Goal: Transaction & Acquisition: Purchase product/service

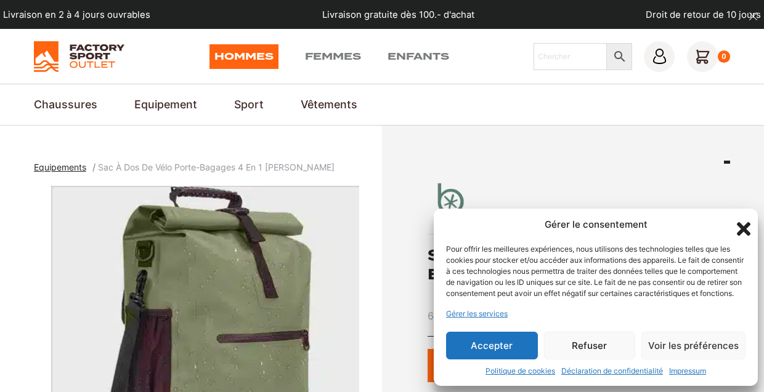
click at [499, 341] on button "Accepter" at bounding box center [492, 346] width 92 height 28
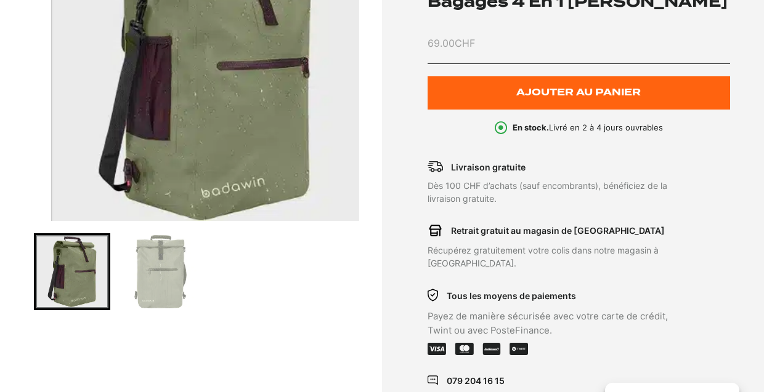
scroll to position [273, 0]
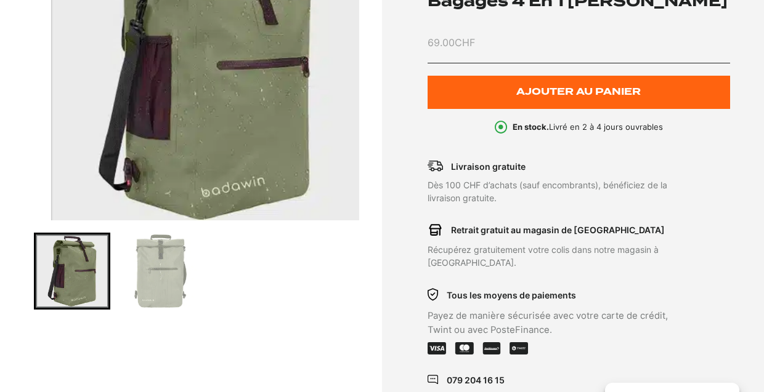
click at [161, 276] on img "Go to slide 2" at bounding box center [160, 271] width 73 height 73
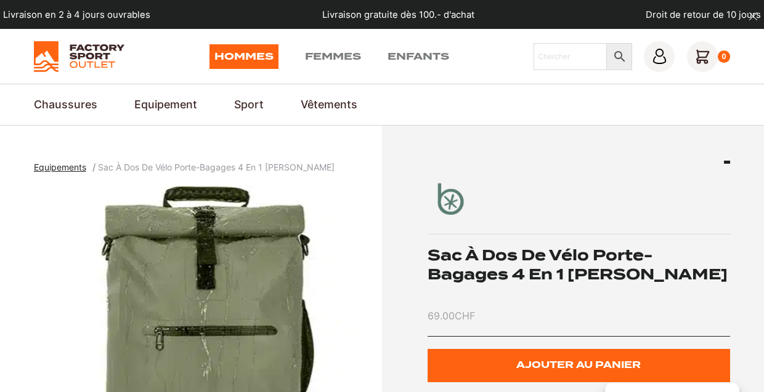
scroll to position [0, 0]
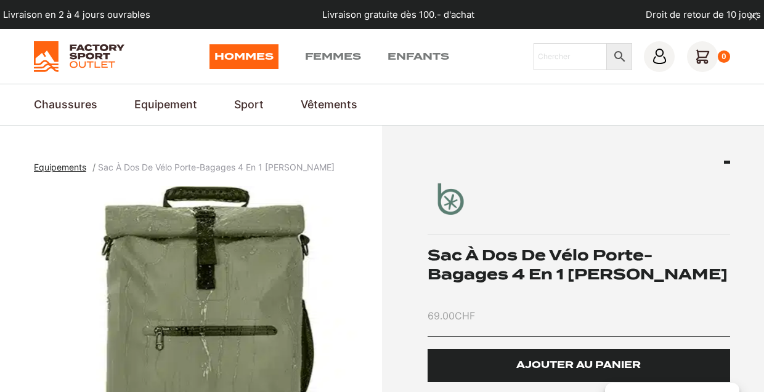
click at [539, 360] on span "Ajouter au panier" at bounding box center [578, 365] width 124 height 10
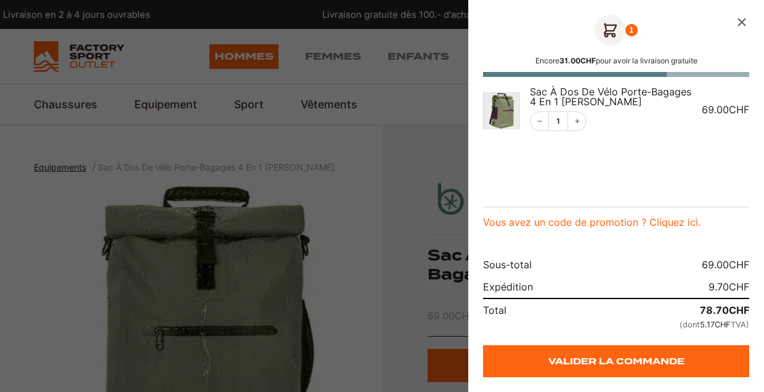
click at [740, 26] on icon "Fermer le panier" at bounding box center [741, 22] width 15 height 15
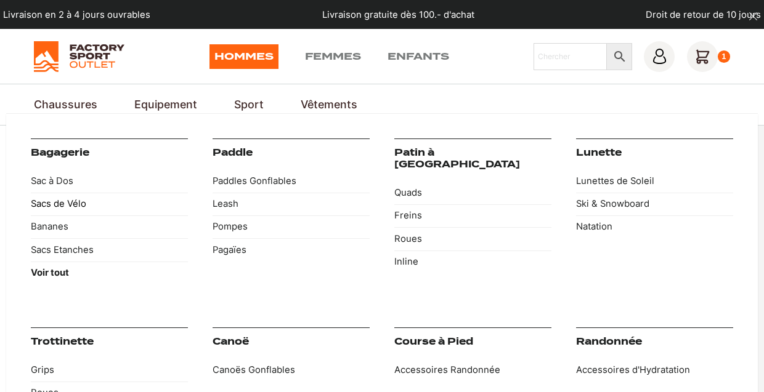
click at [51, 202] on link "Sacs de Vélo" at bounding box center [109, 204] width 157 height 23
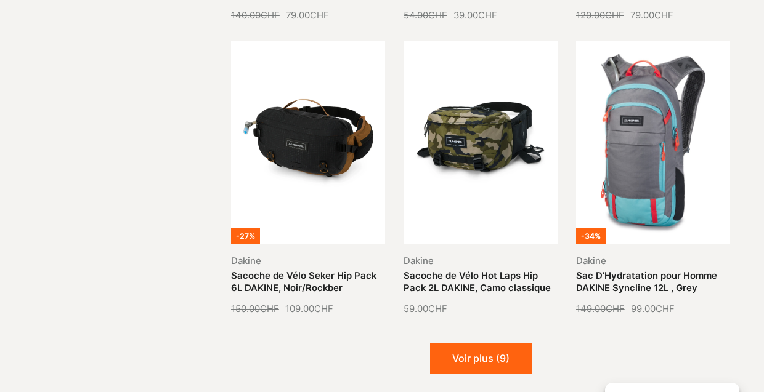
scroll to position [1179, 0]
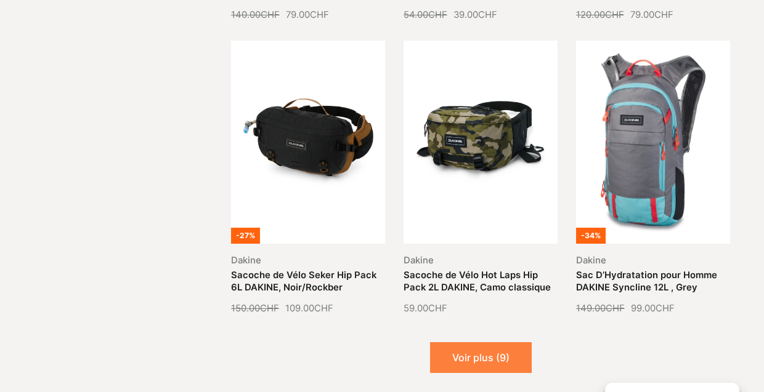
click at [475, 352] on button "Voir plus (9)" at bounding box center [481, 357] width 102 height 31
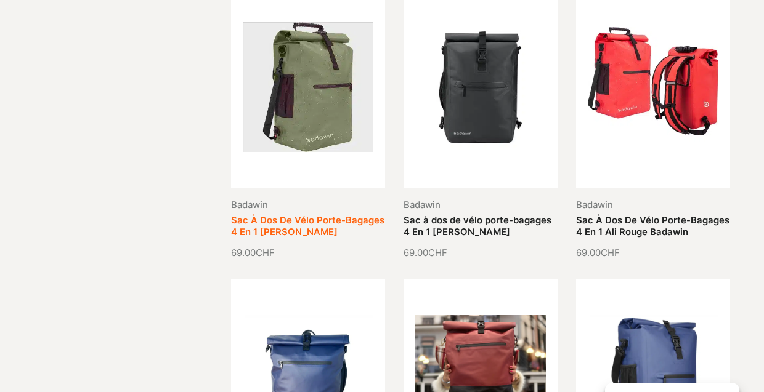
scroll to position [1817, 0]
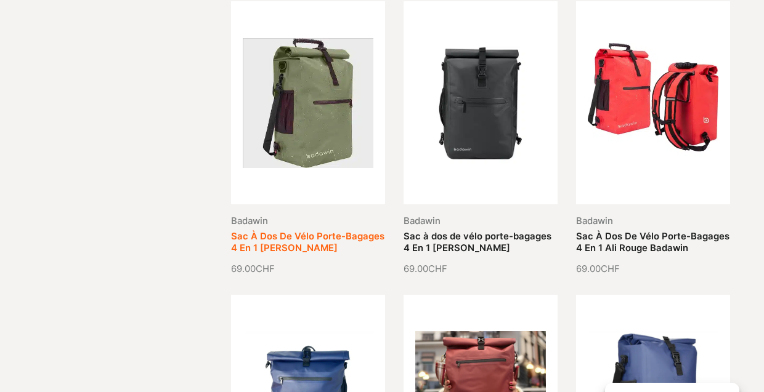
click at [312, 231] on link "Sac À Dos De Vélo Porte-Bagages 4 En 1 [PERSON_NAME]" at bounding box center [307, 242] width 153 height 23
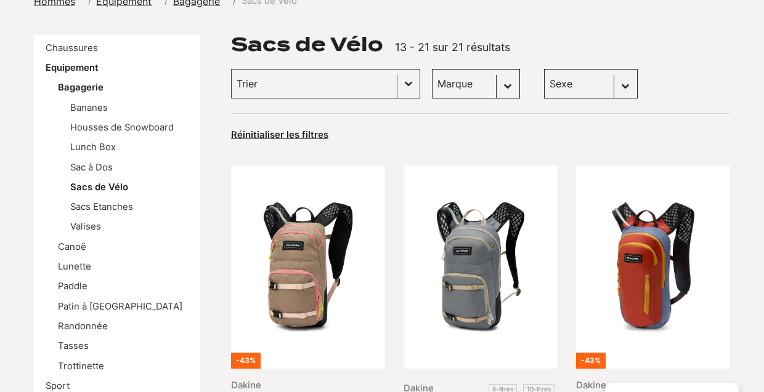
scroll to position [169, 0]
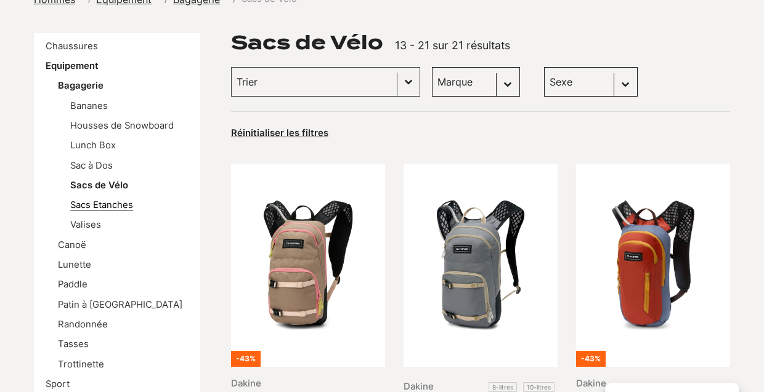
click at [91, 202] on link "Sacs Etanches" at bounding box center [101, 205] width 63 height 11
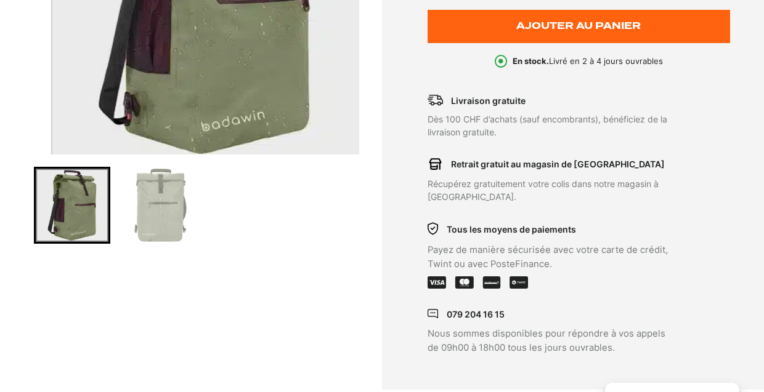
scroll to position [340, 0]
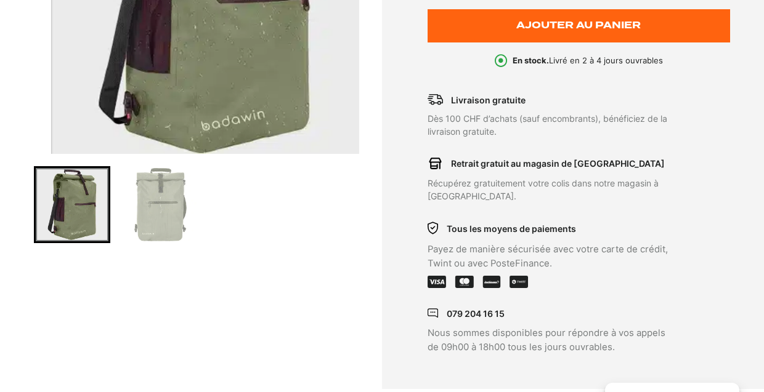
click at [166, 214] on img "Go to slide 2" at bounding box center [160, 204] width 73 height 73
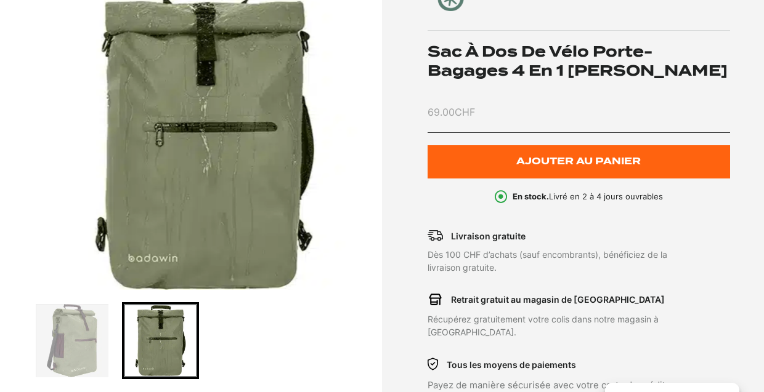
scroll to position [192, 0]
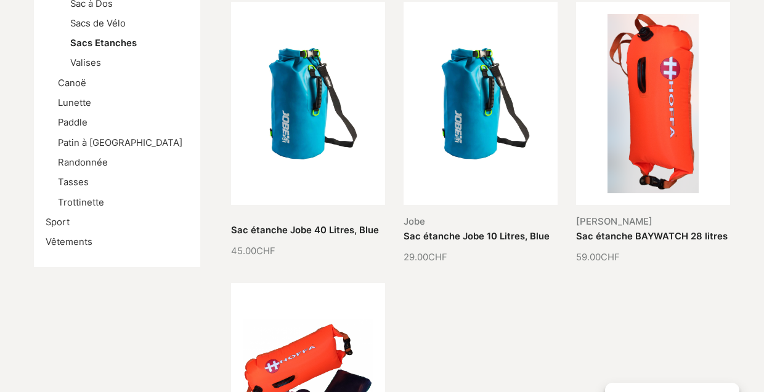
scroll to position [317, 0]
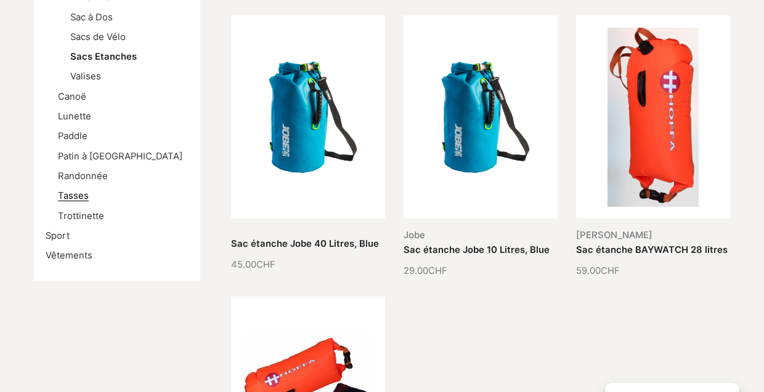
click at [81, 195] on link "Tasses" at bounding box center [73, 195] width 31 height 11
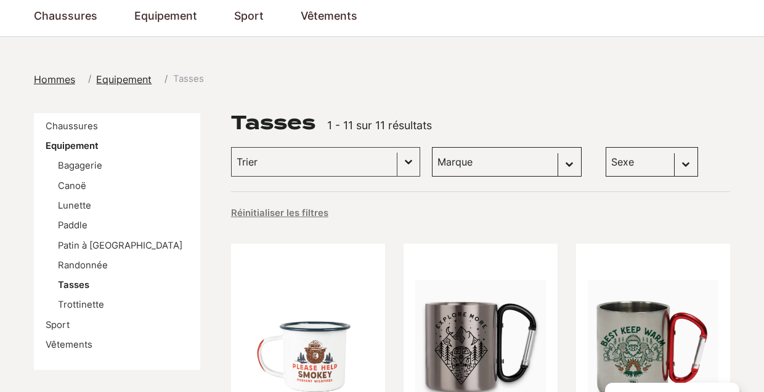
scroll to position [87, 0]
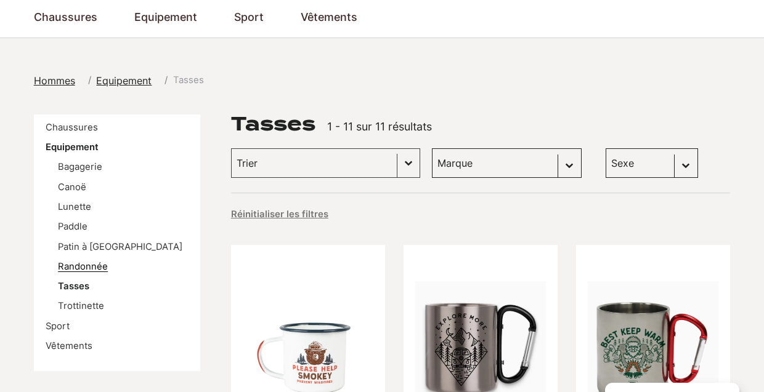
click at [68, 261] on link "Randonnée" at bounding box center [83, 266] width 50 height 11
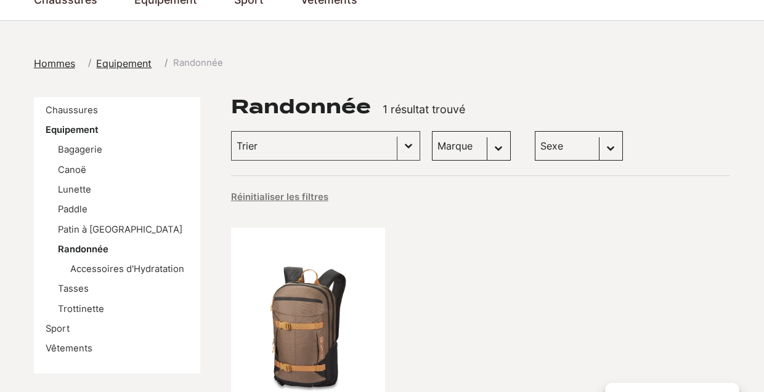
scroll to position [107, 0]
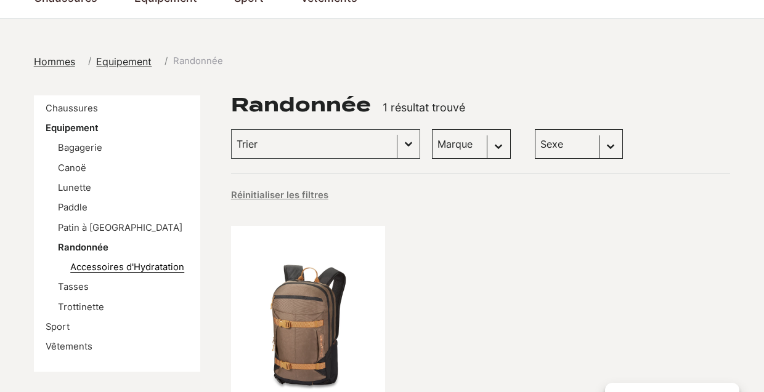
click at [148, 265] on link "Accessoires d'Hydratation" at bounding box center [127, 267] width 114 height 11
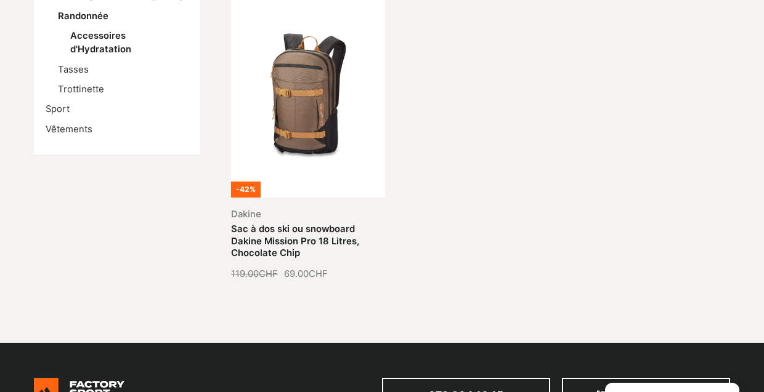
scroll to position [321, 0]
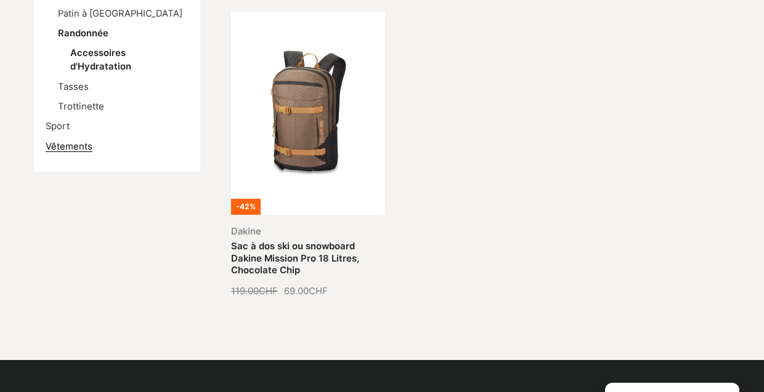
click at [78, 141] on link "Vêtements" at bounding box center [69, 146] width 47 height 11
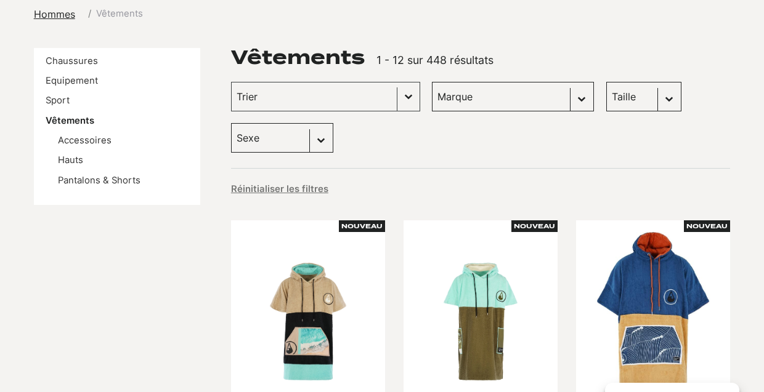
scroll to position [154, 0]
click at [94, 179] on link "Pantalons & Shorts" at bounding box center [99, 180] width 83 height 11
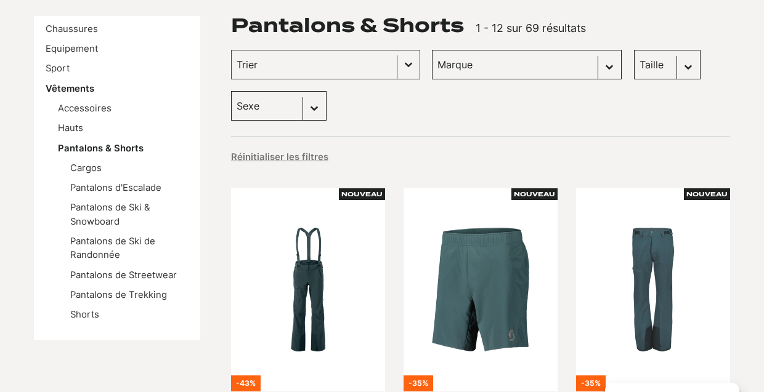
scroll to position [187, 0]
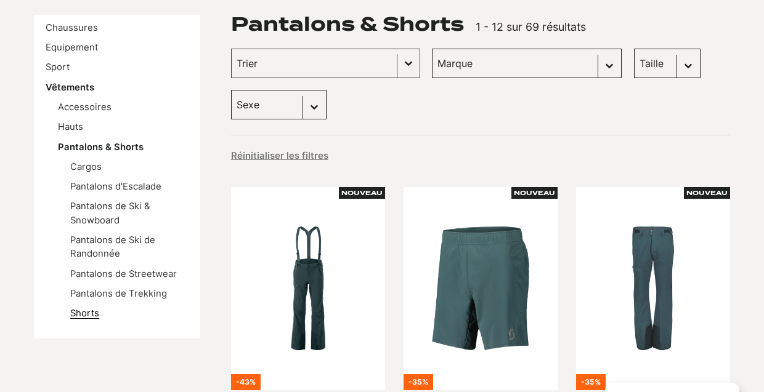
click at [87, 308] on link "Shorts" at bounding box center [84, 313] width 29 height 11
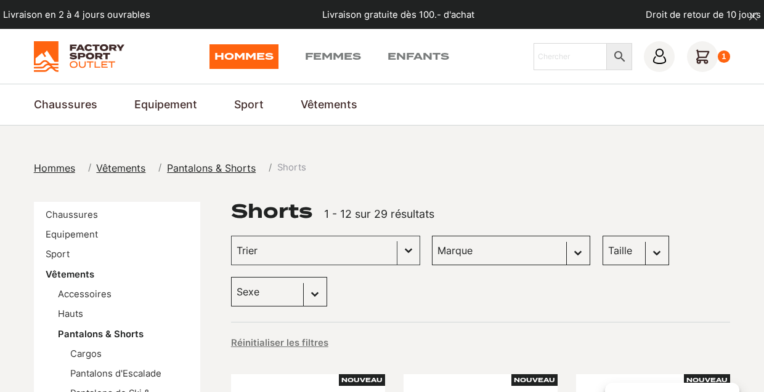
select select "femmes"
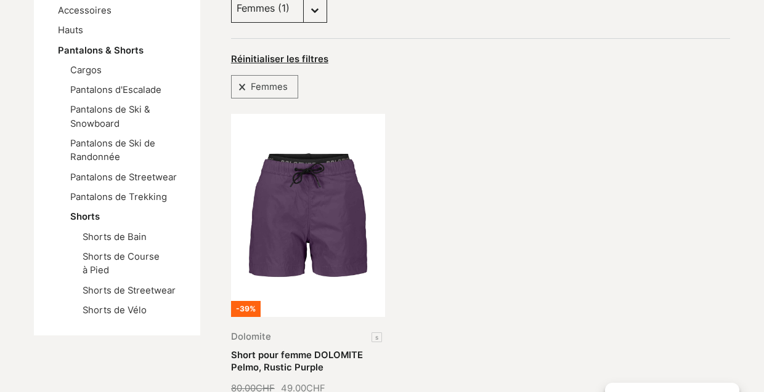
scroll to position [288, 0]
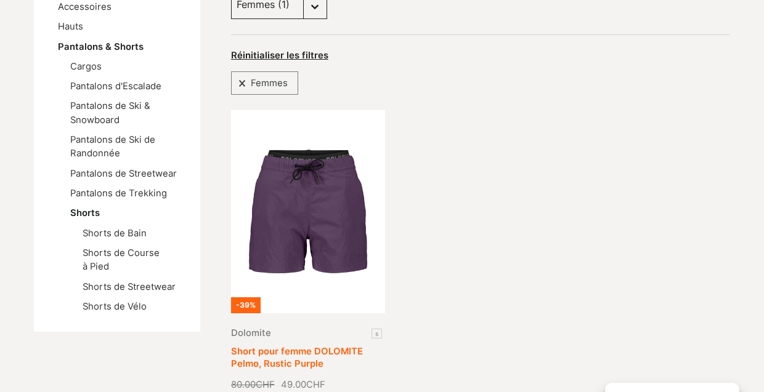
click at [317, 346] on link "Short pour femme DOLOMITE Pelmo, Rustic Purple" at bounding box center [297, 357] width 132 height 23
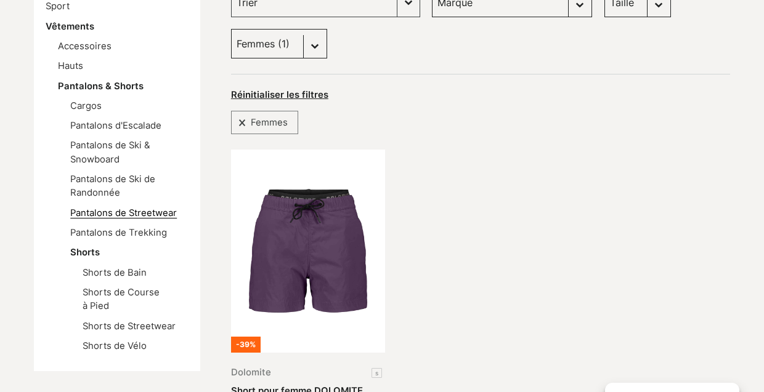
scroll to position [254, 0]
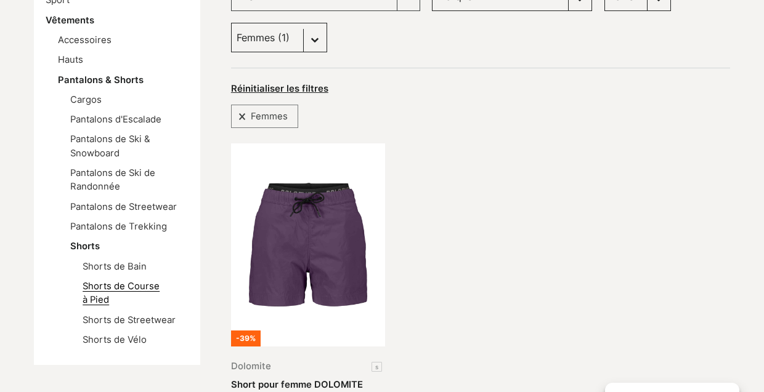
click at [132, 281] on link "Shorts de Course à Pied" at bounding box center [121, 293] width 77 height 25
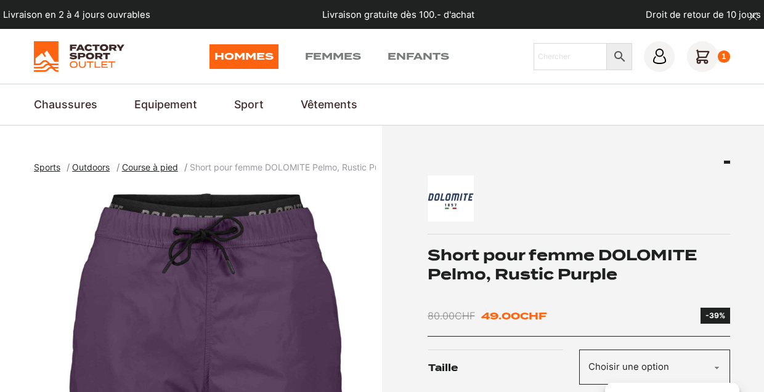
scroll to position [264, 0]
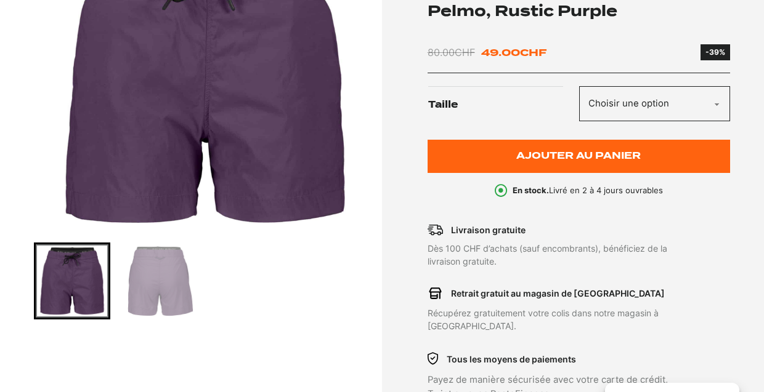
click at [163, 279] on img "Go to slide 2" at bounding box center [160, 280] width 73 height 73
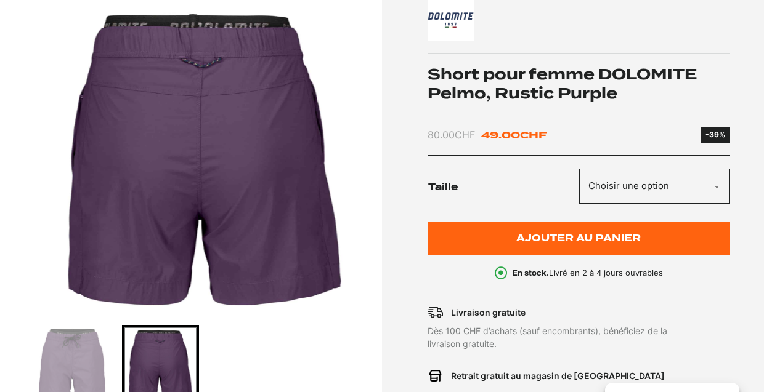
scroll to position [180, 0]
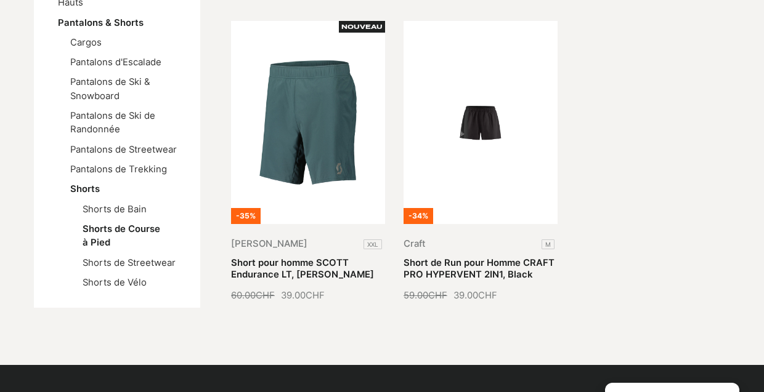
scroll to position [241, 0]
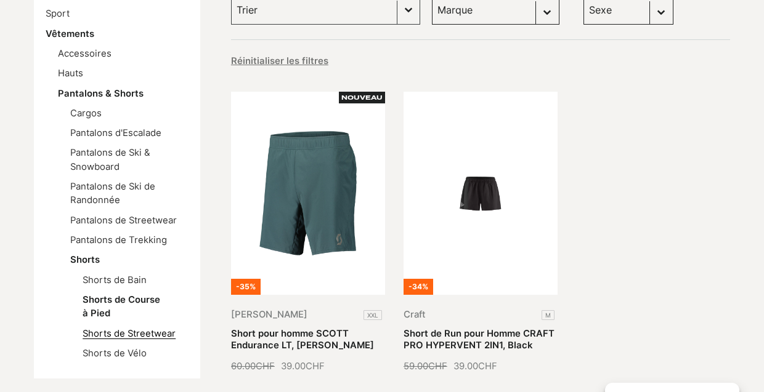
click at [146, 331] on link "Shorts de Streetwear" at bounding box center [129, 333] width 93 height 11
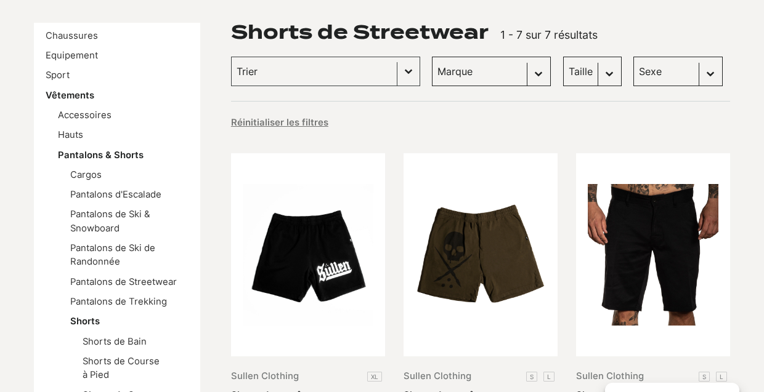
scroll to position [161, 0]
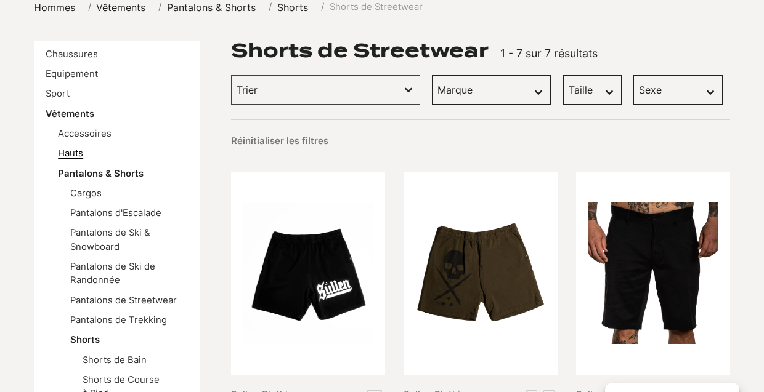
click at [69, 155] on link "Hauts" at bounding box center [70, 153] width 25 height 11
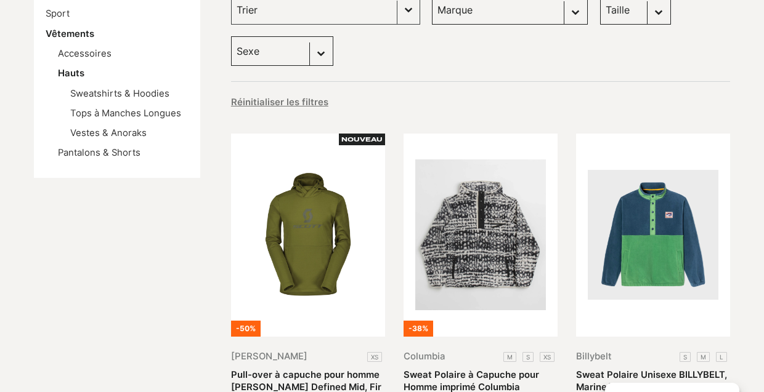
scroll to position [222, 0]
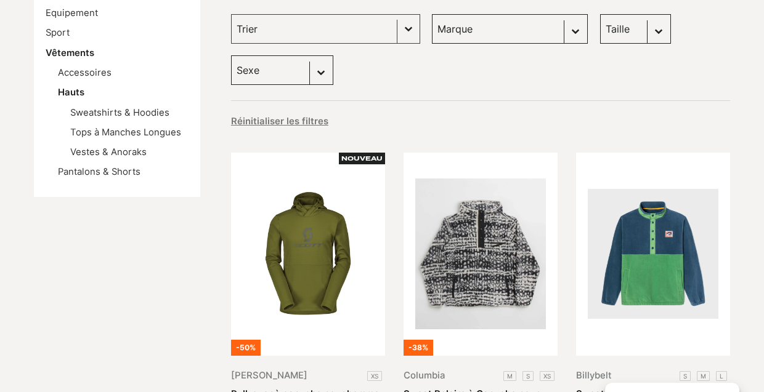
select select "femmes"
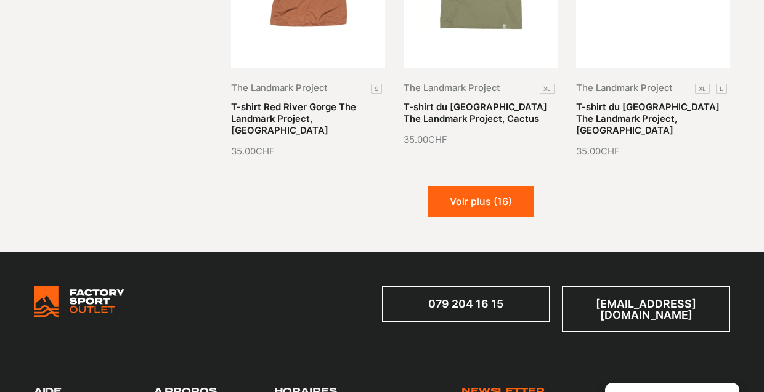
scroll to position [1447, 0]
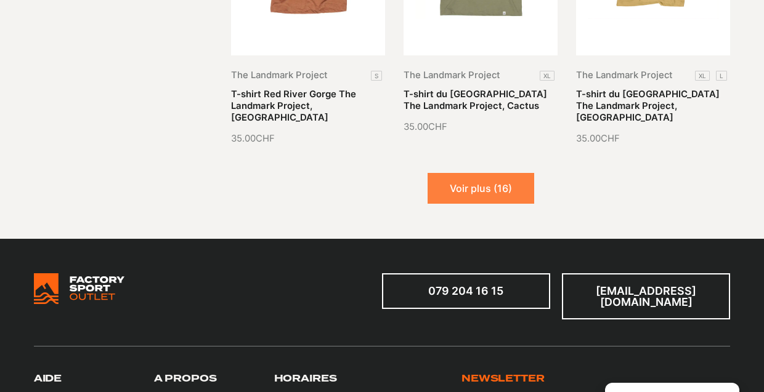
click at [465, 184] on button "Voir plus (16)" at bounding box center [480, 188] width 107 height 31
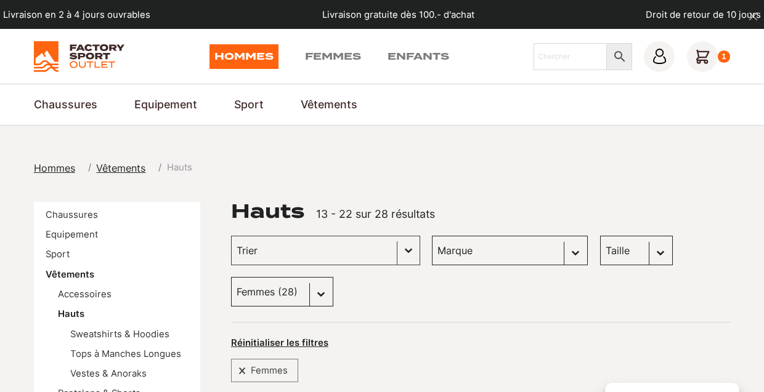
scroll to position [0, 0]
select select "hommes"
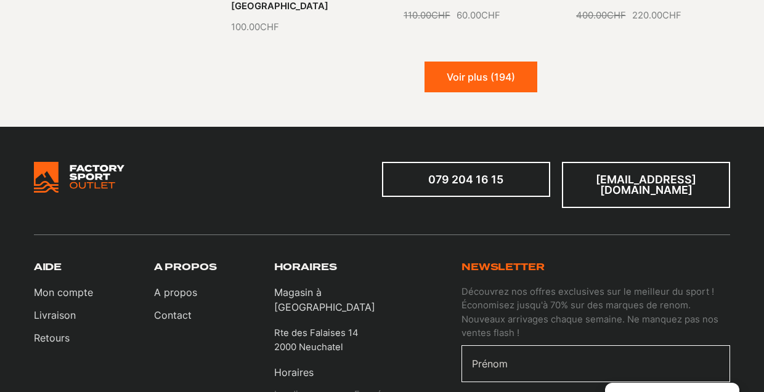
scroll to position [1585, 0]
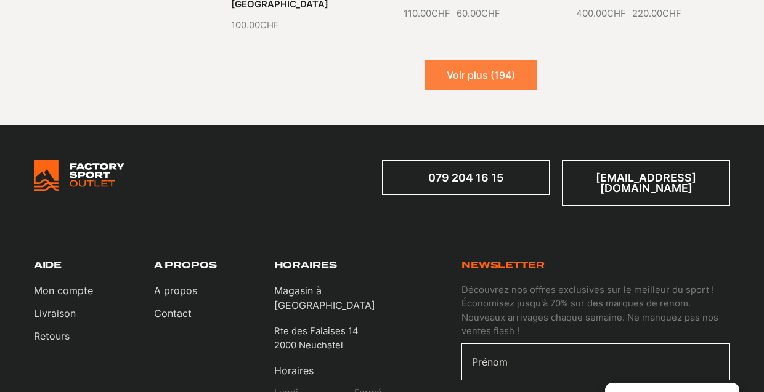
click at [485, 60] on button "Voir plus (194)" at bounding box center [480, 75] width 113 height 31
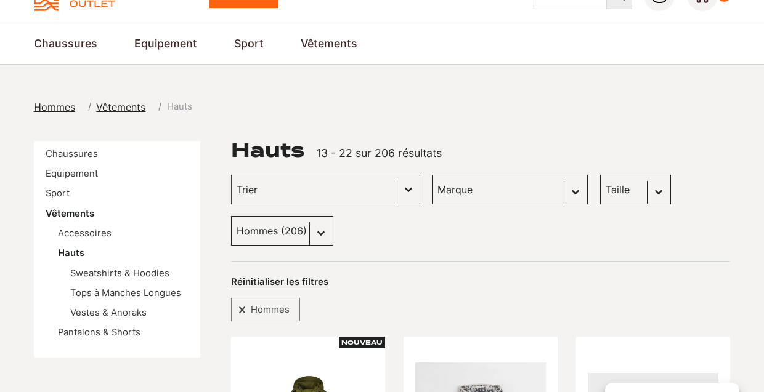
scroll to position [62, 0]
click at [94, 232] on link "Accessoires" at bounding box center [85, 232] width 54 height 11
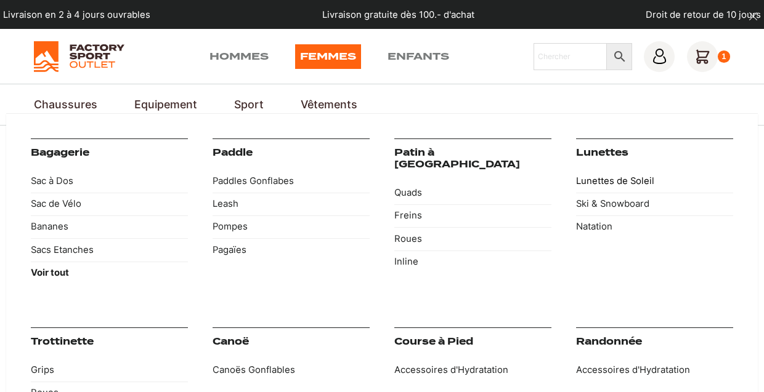
click at [618, 177] on link "Lunettes de Soleil" at bounding box center [654, 180] width 157 height 23
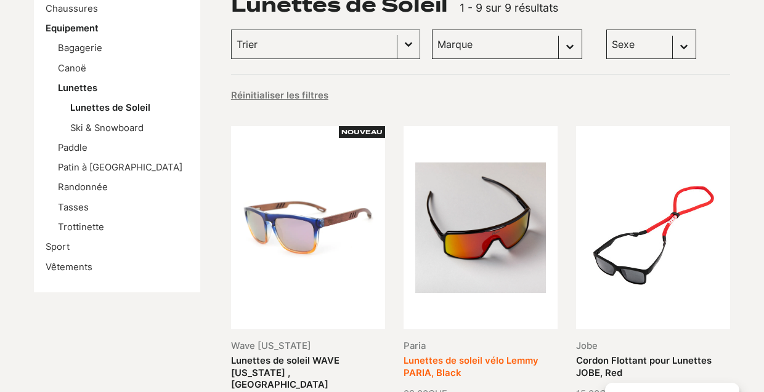
scroll to position [201, 0]
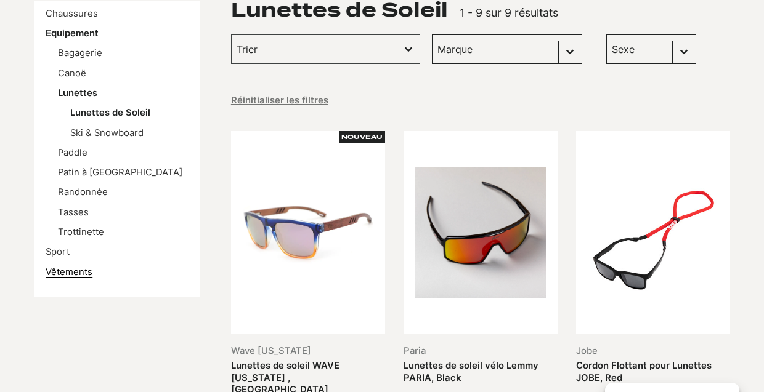
click at [79, 268] on link "Vêtements" at bounding box center [69, 272] width 47 height 11
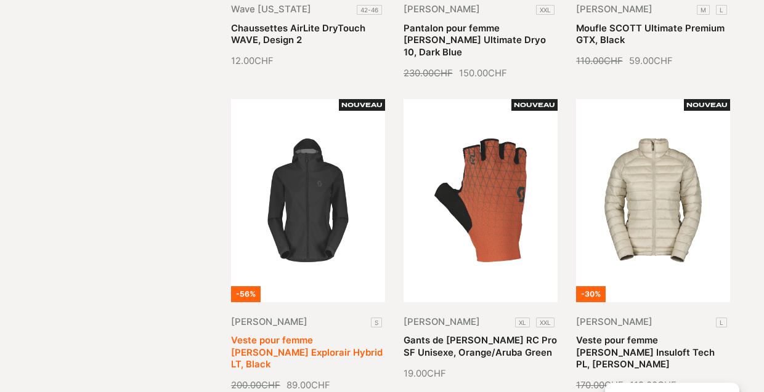
scroll to position [1204, 0]
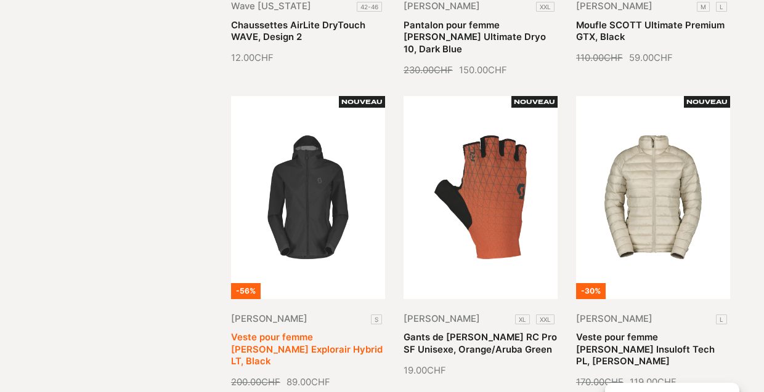
click at [326, 332] on link "Veste pour femme [PERSON_NAME] Explorair Hybrid LT, Black" at bounding box center [306, 349] width 151 height 35
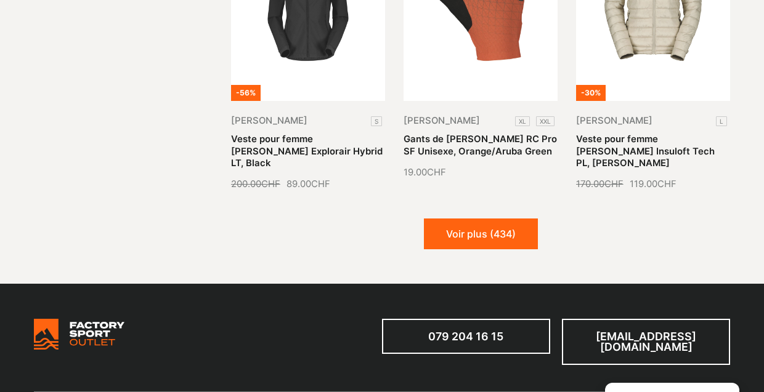
scroll to position [1401, 0]
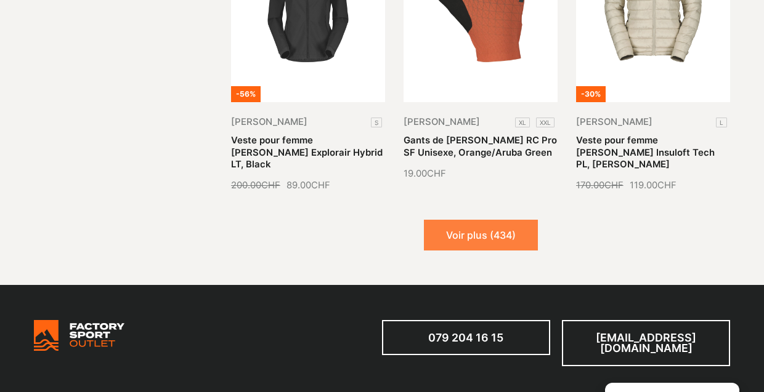
click at [483, 220] on button "Voir plus (434)" at bounding box center [481, 235] width 114 height 31
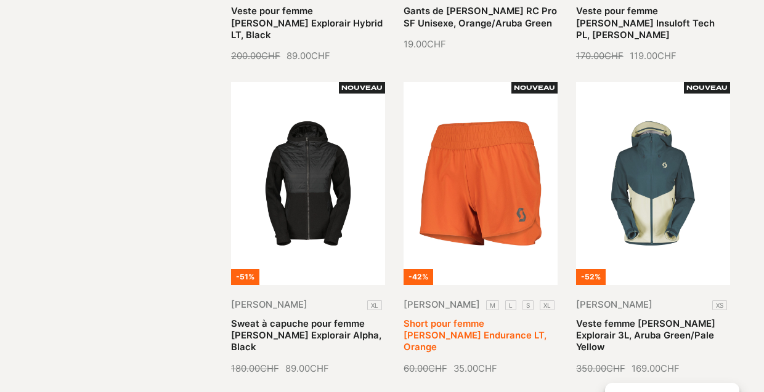
scroll to position [1531, 0]
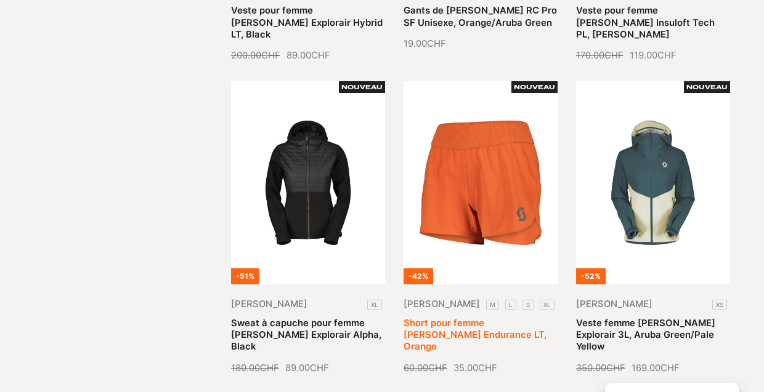
click at [493, 318] on link "Short pour femme SCOTT Endurance LT, Orange" at bounding box center [474, 335] width 143 height 35
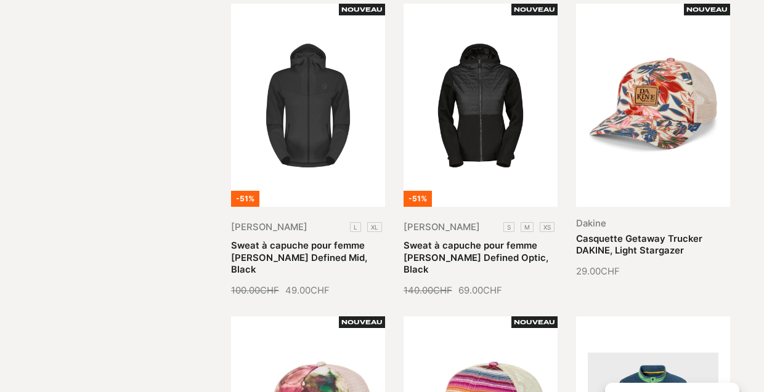
scroll to position [1926, 0]
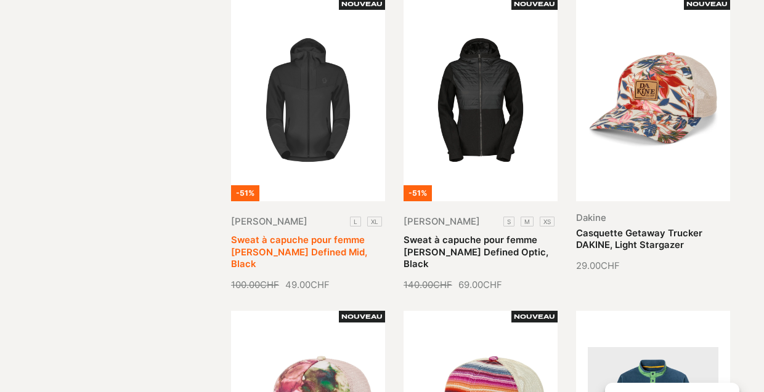
click at [316, 235] on link "Sweat à capuche pour femme SCOTT Defined Mid, Black" at bounding box center [299, 252] width 136 height 35
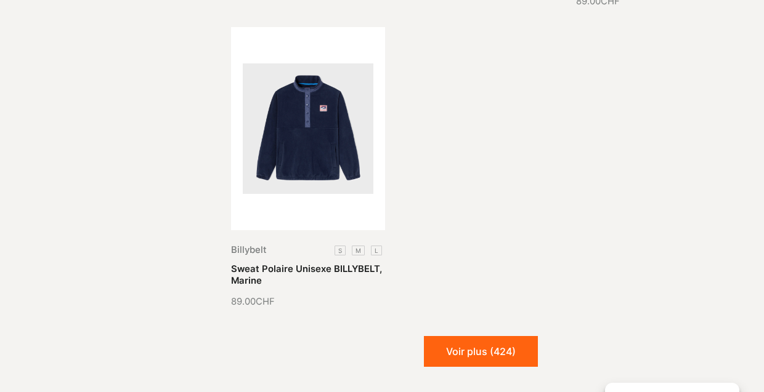
scroll to position [2511, 0]
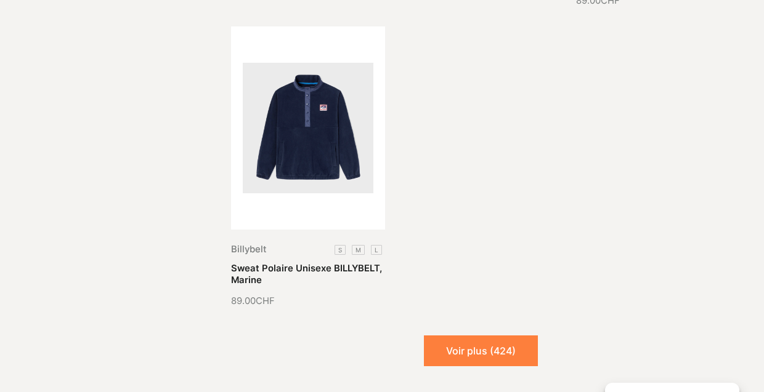
click at [474, 336] on button "Voir plus (424)" at bounding box center [481, 351] width 114 height 31
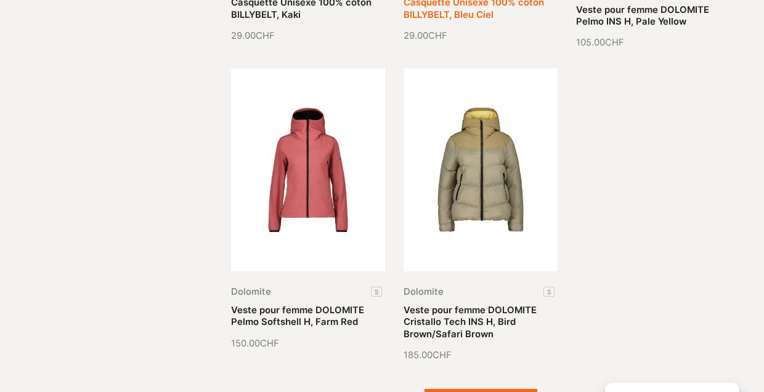
scroll to position [3374, 0]
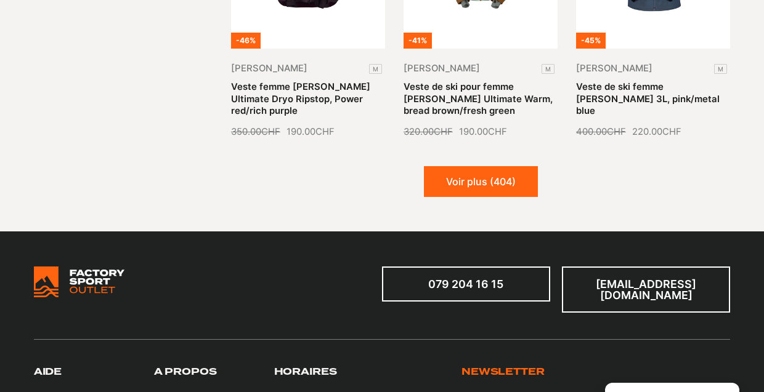
scroll to position [4534, 0]
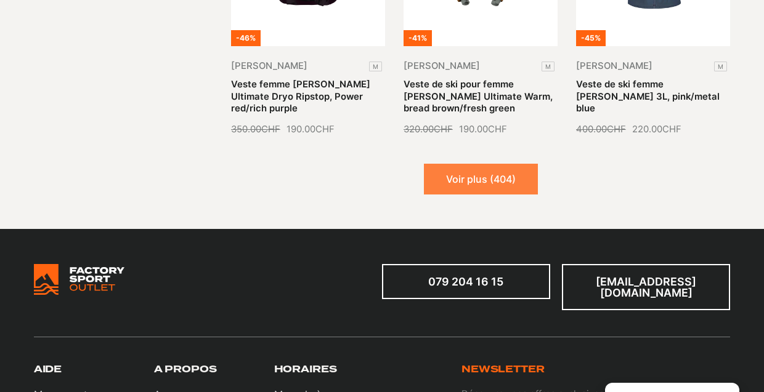
click at [485, 164] on button "Voir plus (404)" at bounding box center [481, 179] width 114 height 31
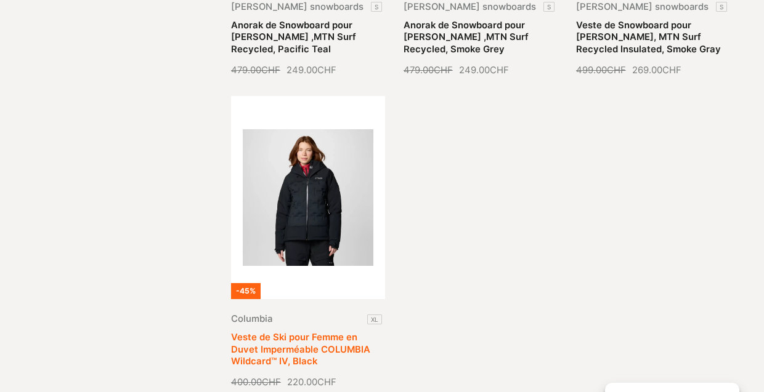
scroll to position [5564, 0]
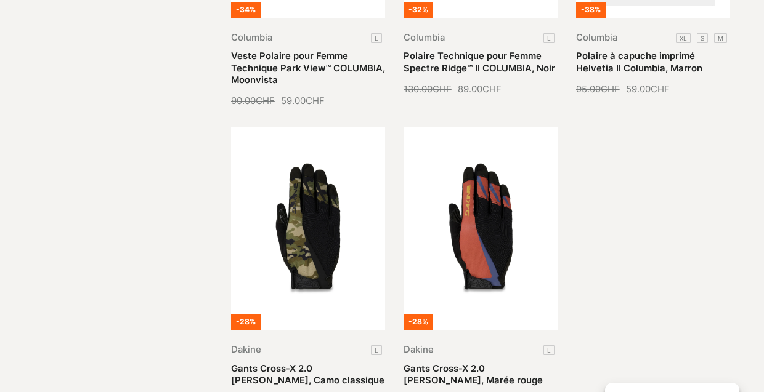
scroll to position [6454, 0]
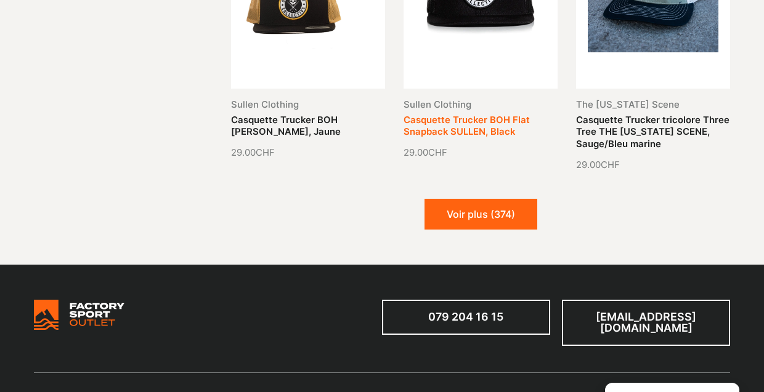
scroll to position [7595, 0]
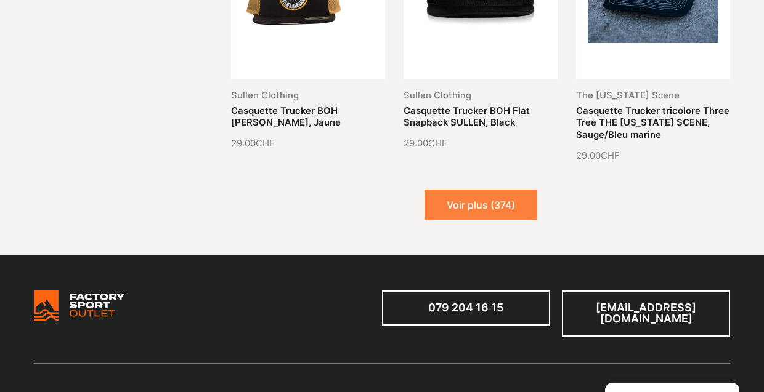
click at [495, 190] on button "Voir plus (374)" at bounding box center [480, 205] width 113 height 31
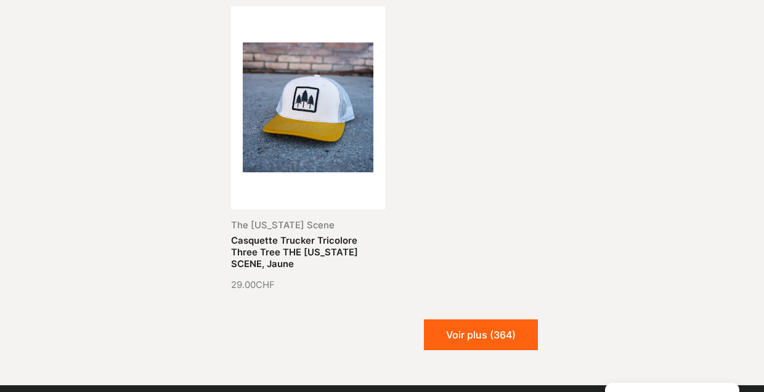
scroll to position [8696, 0]
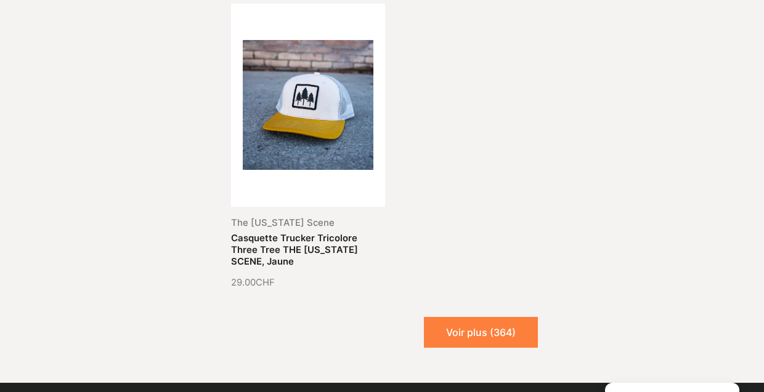
click at [483, 317] on button "Voir plus (364)" at bounding box center [481, 332] width 114 height 31
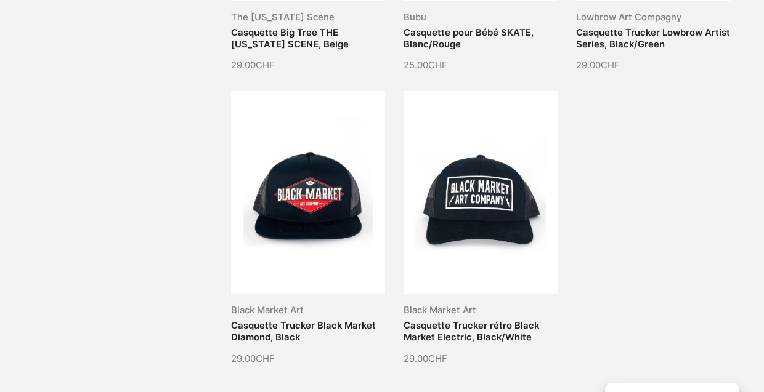
scroll to position [9514, 0]
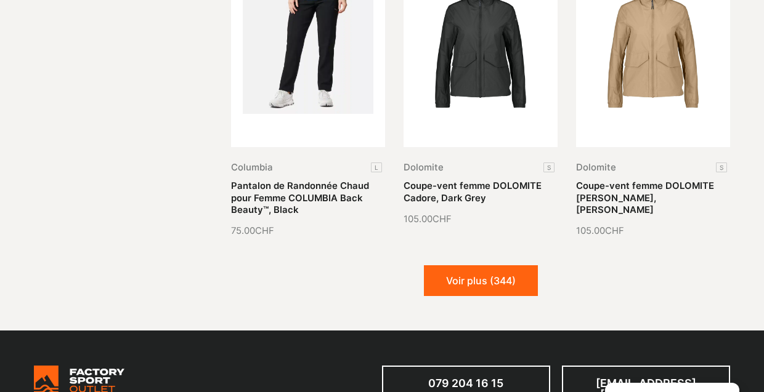
scroll to position [10562, 0]
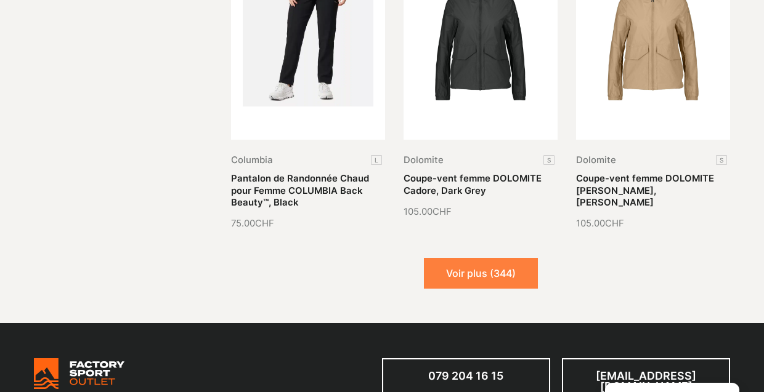
click at [473, 258] on button "Voir plus (344)" at bounding box center [481, 273] width 114 height 31
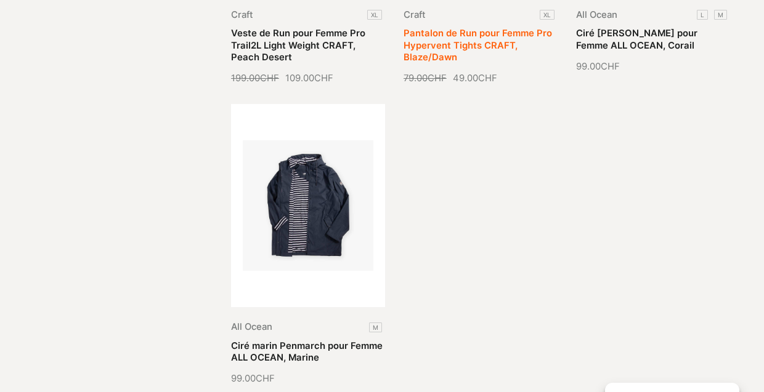
scroll to position [11721, 0]
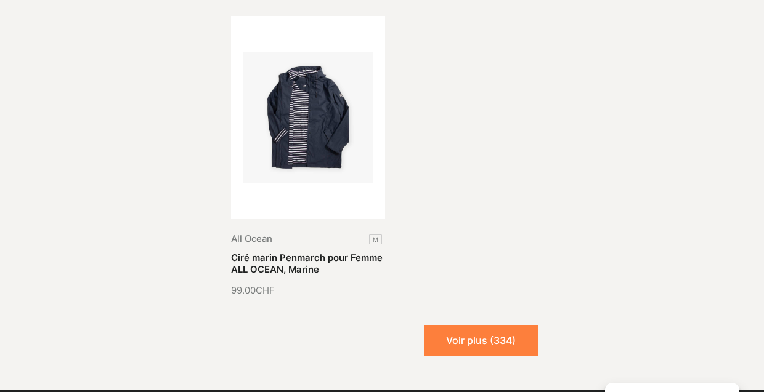
click at [487, 325] on button "Voir plus (334)" at bounding box center [481, 340] width 114 height 31
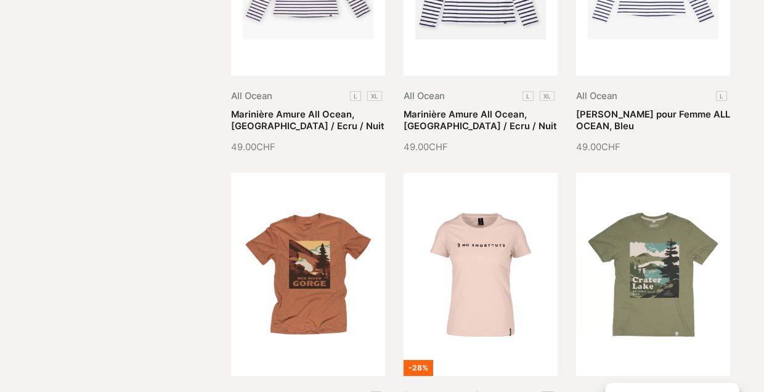
scroll to position [12178, 0]
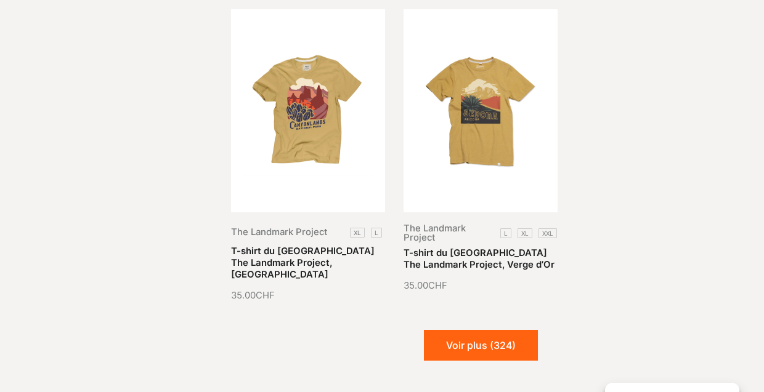
scroll to position [12651, 0]
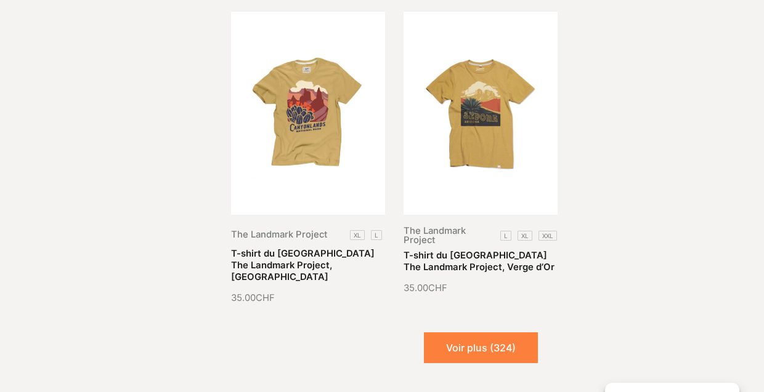
click at [462, 333] on button "Voir plus (324)" at bounding box center [481, 348] width 114 height 31
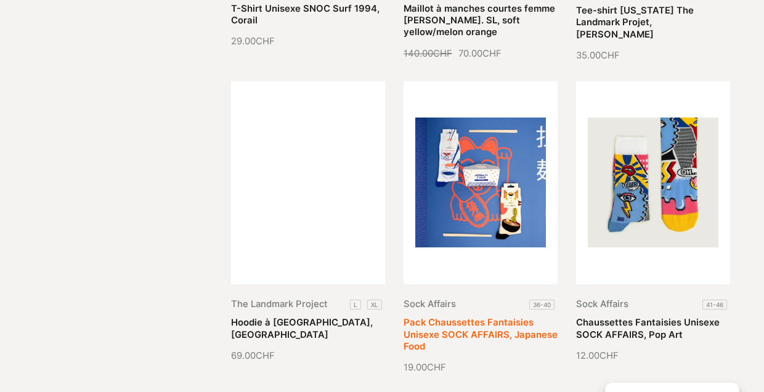
scroll to position [13539, 0]
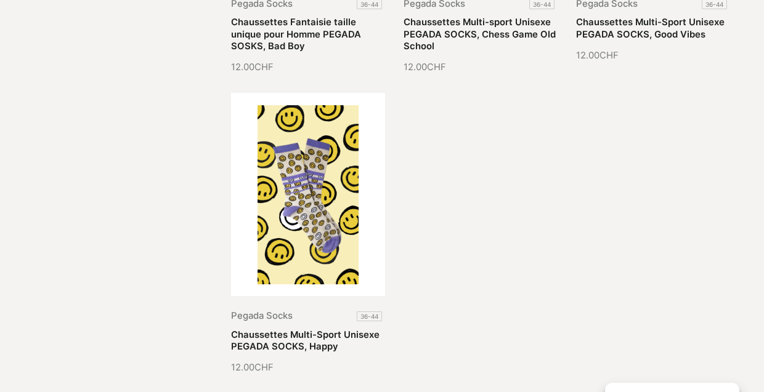
scroll to position [14777, 0]
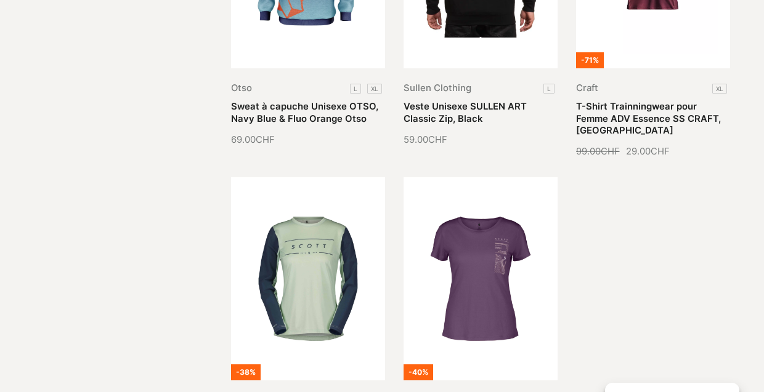
scroll to position [15594, 0]
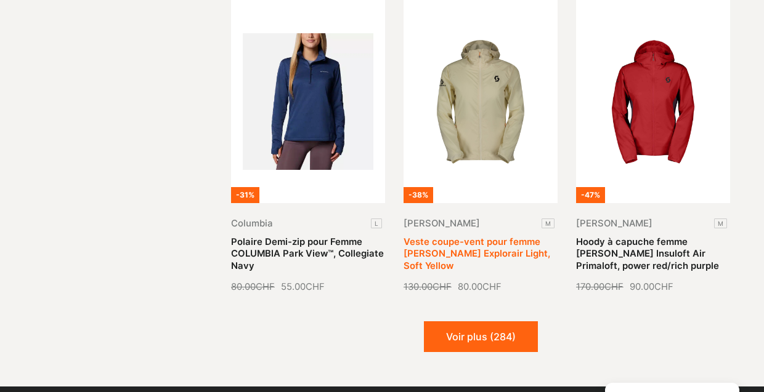
scroll to position [16714, 0]
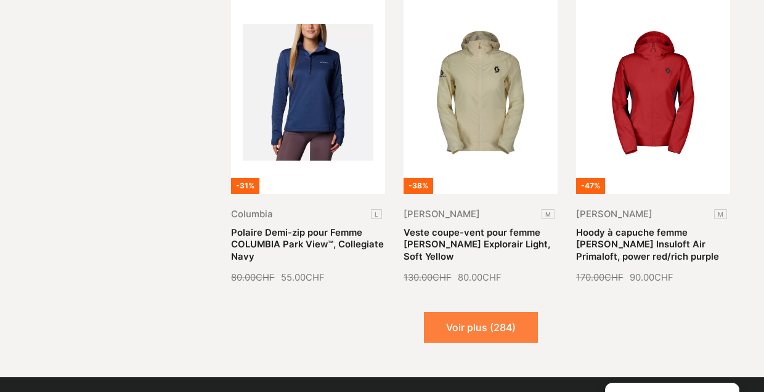
click at [487, 312] on button "Voir plus (284)" at bounding box center [481, 327] width 114 height 31
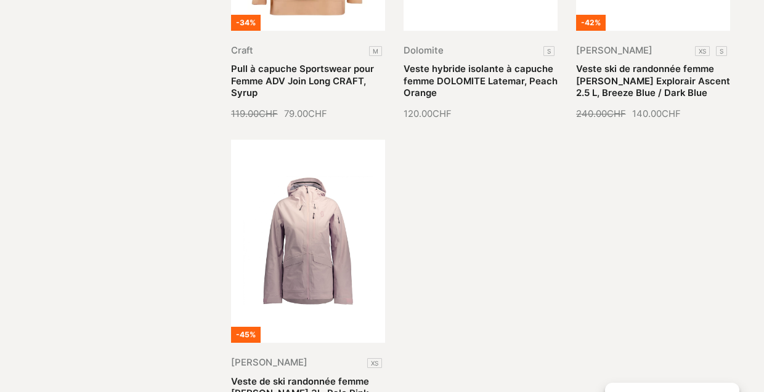
scroll to position [17820, 0]
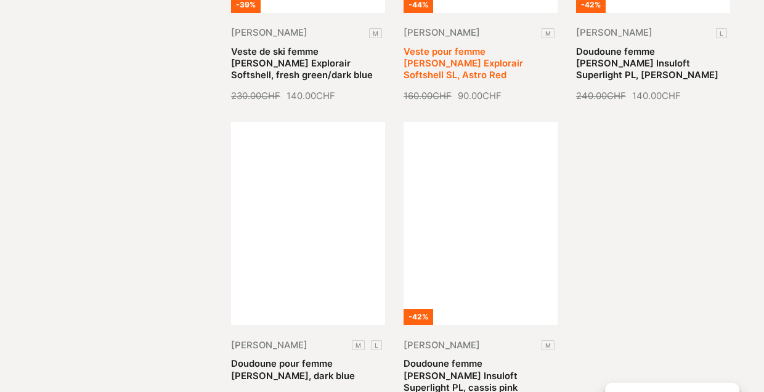
scroll to position [18781, 0]
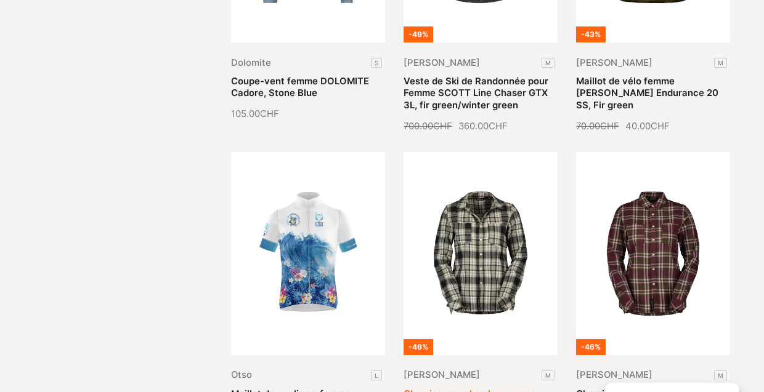
scroll to position [19680, 0]
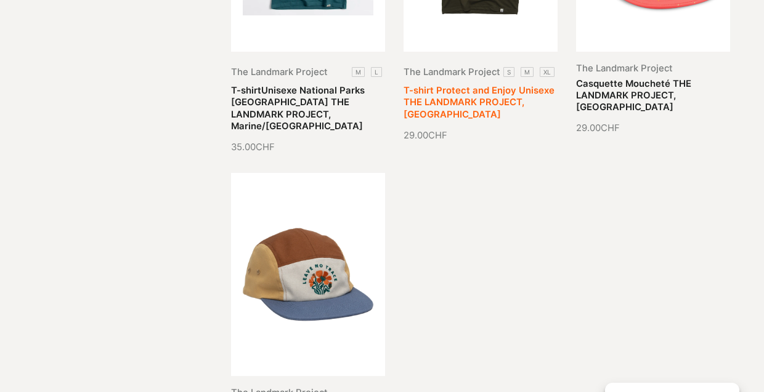
scroll to position [20936, 0]
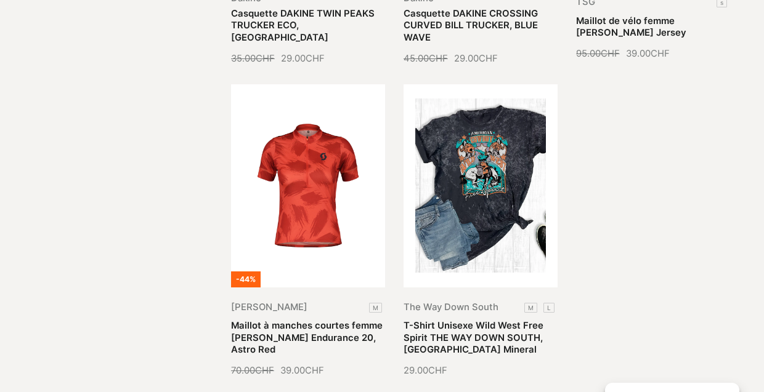
scroll to position [21938, 0]
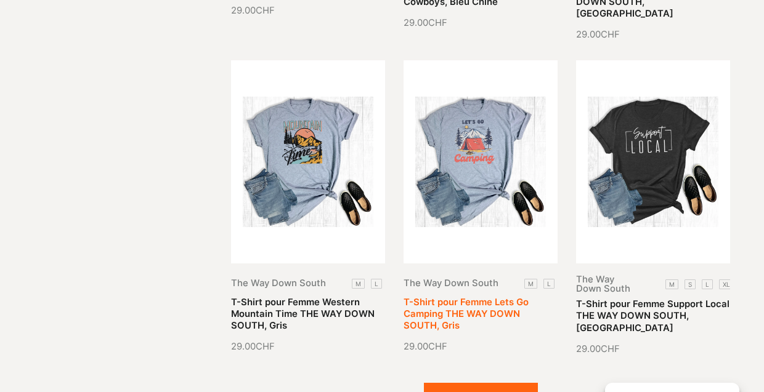
scroll to position [22864, 0]
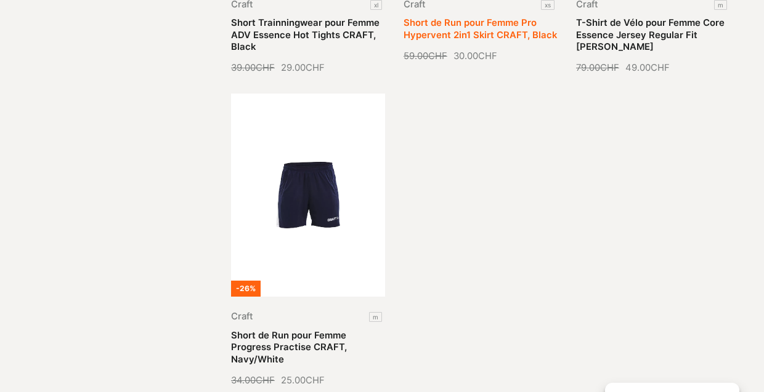
scroll to position [24168, 0]
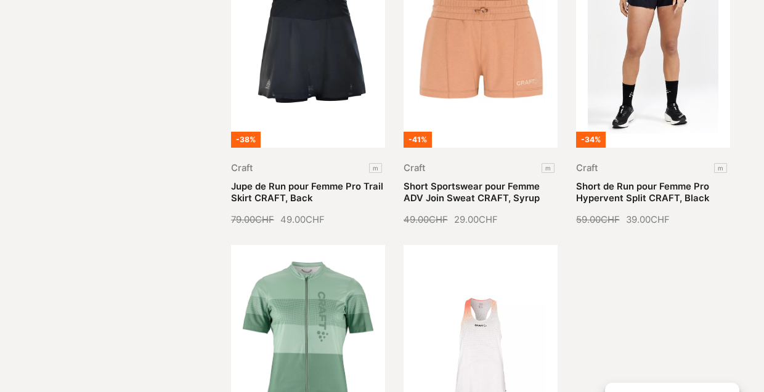
scroll to position [25028, 0]
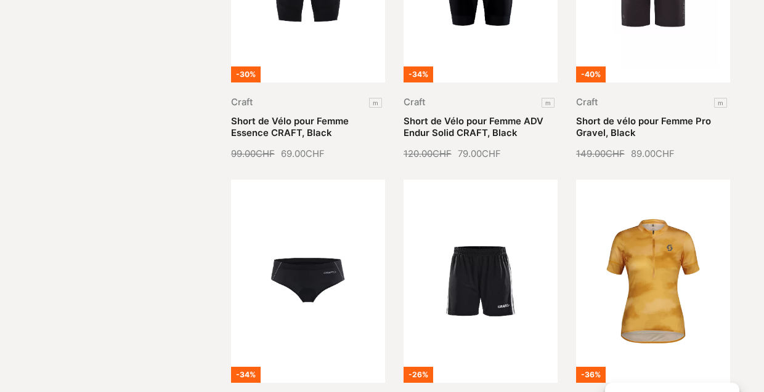
scroll to position [25929, 0]
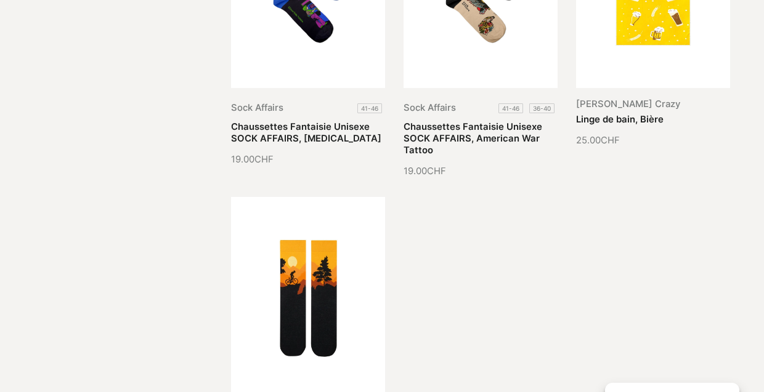
scroll to position [27148, 0]
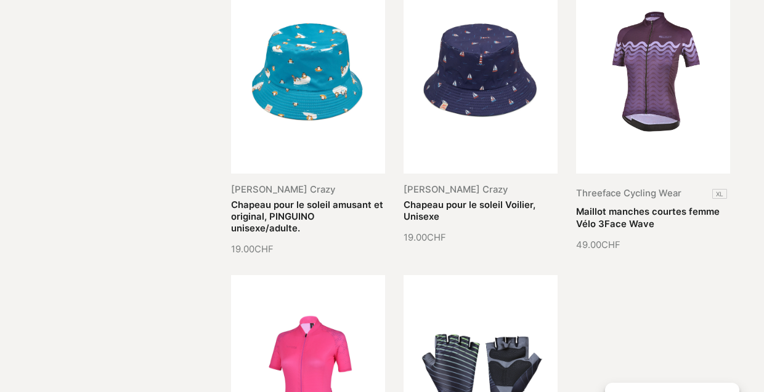
scroll to position [28034, 0]
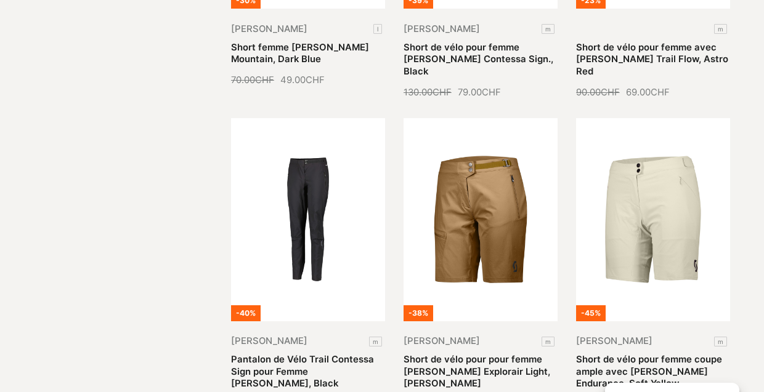
scroll to position [29080, 0]
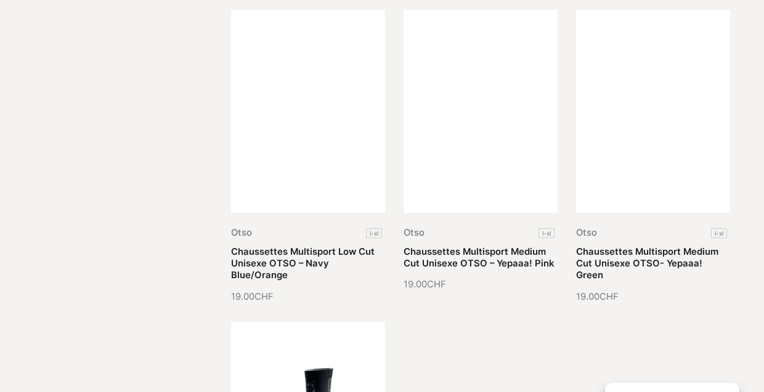
scroll to position [30126, 0]
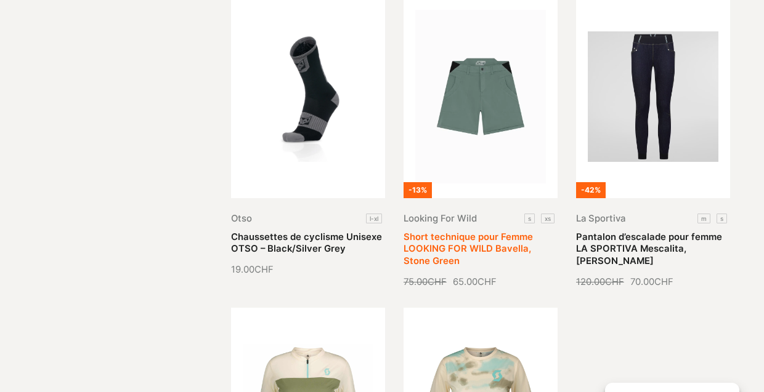
scroll to position [31077, 0]
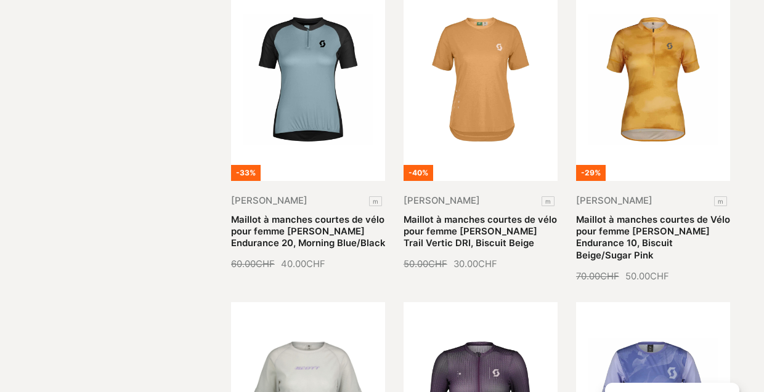
scroll to position [32061, 0]
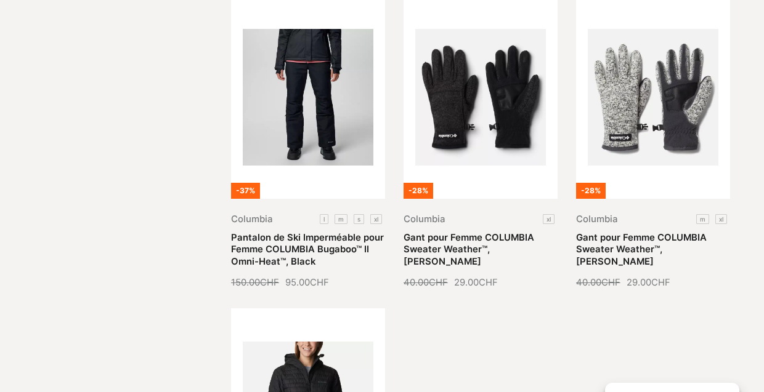
scroll to position [33329, 0]
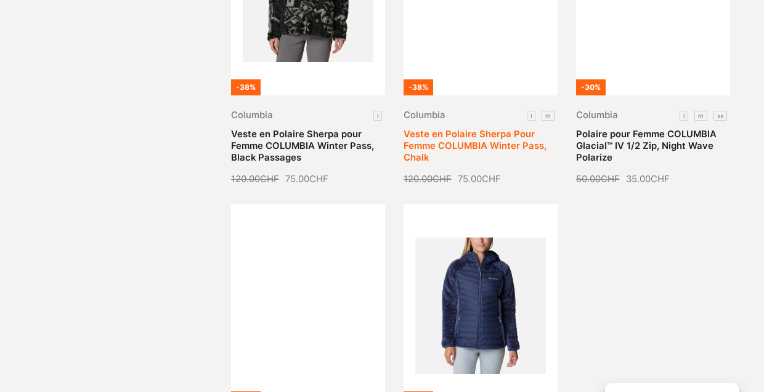
scroll to position [34455, 0]
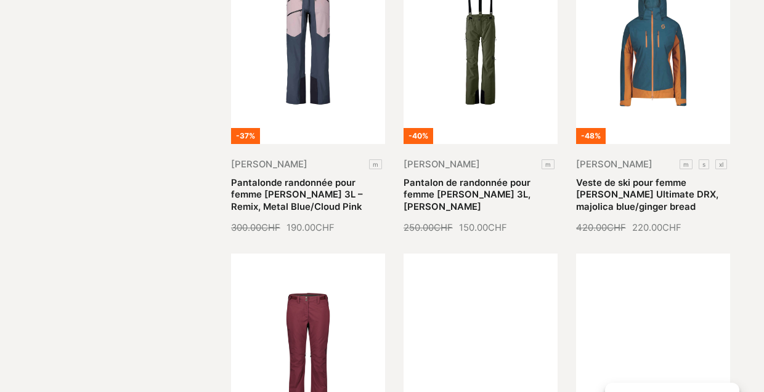
scroll to position [35272, 0]
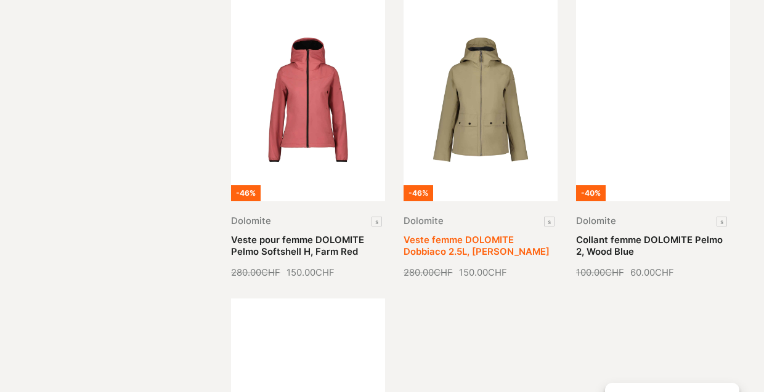
scroll to position [36460, 0]
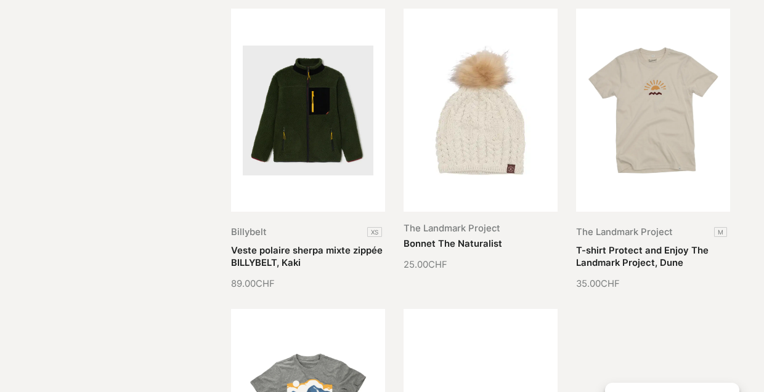
scroll to position [37400, 0]
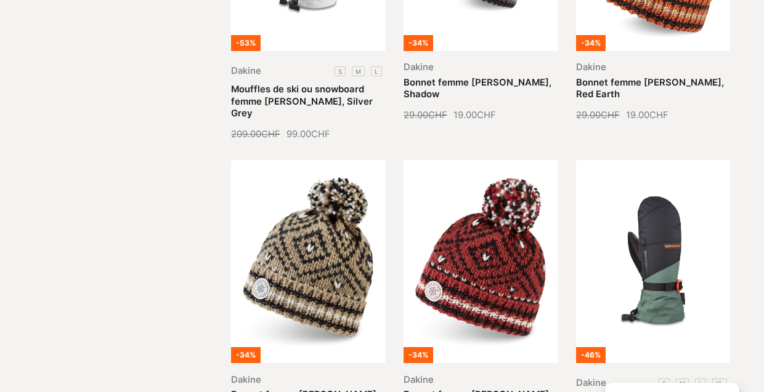
scroll to position [38469, 0]
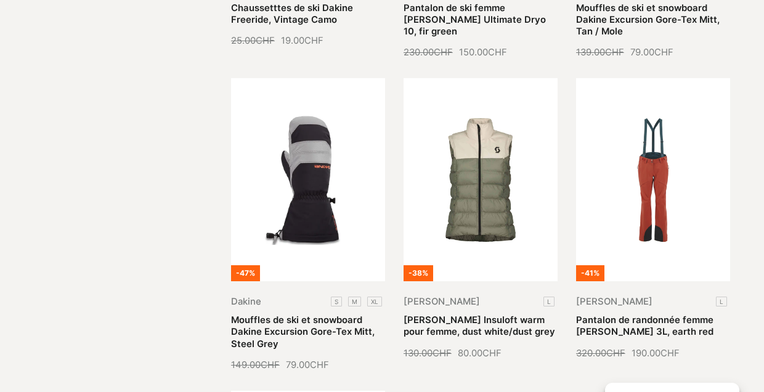
scroll to position [39520, 0]
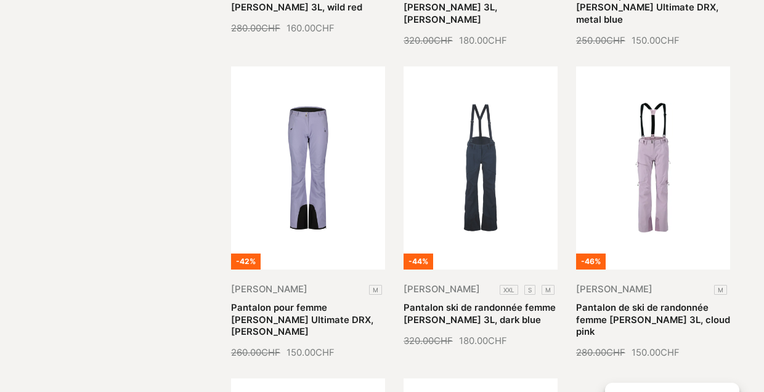
scroll to position [40436, 0]
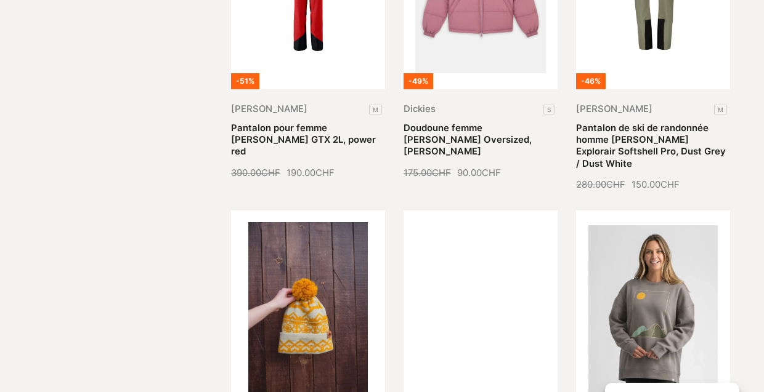
scroll to position [41563, 0]
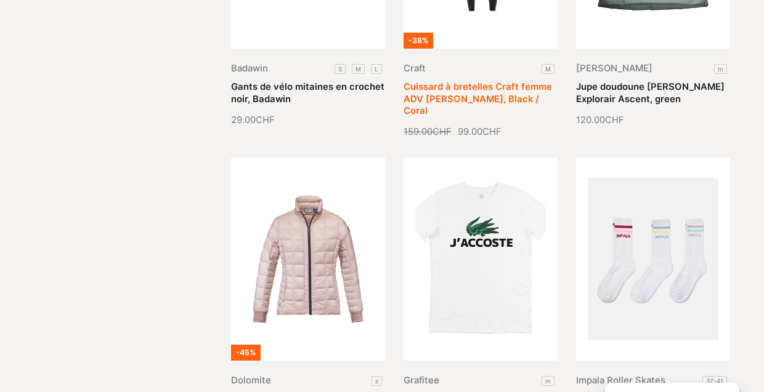
scroll to position [42574, 0]
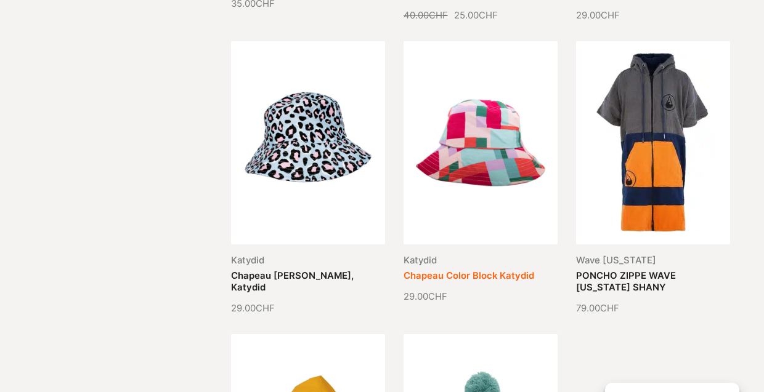
scroll to position [43558, 0]
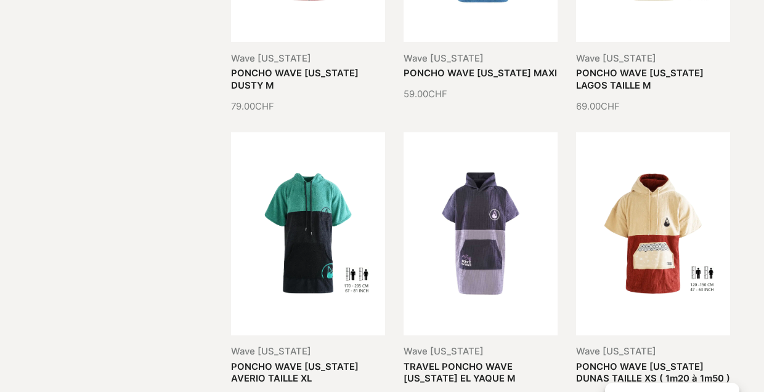
scroll to position [44349, 0]
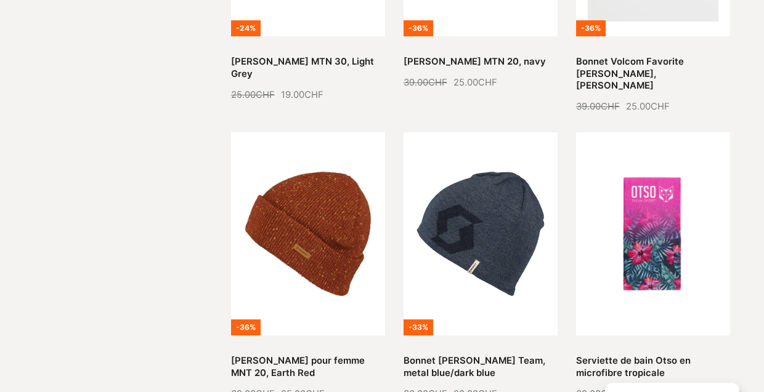
scroll to position [45588, 0]
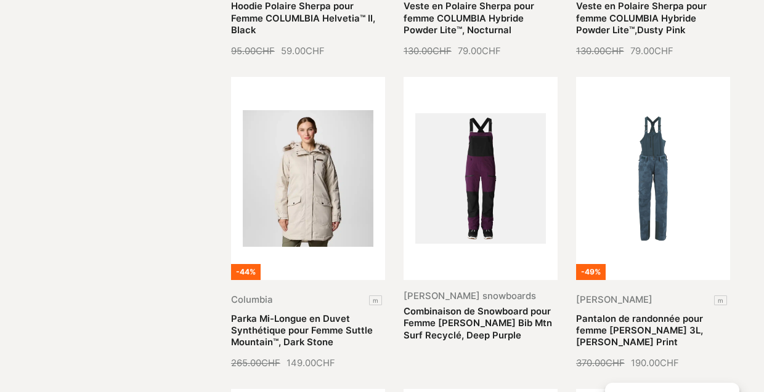
scroll to position [0, 0]
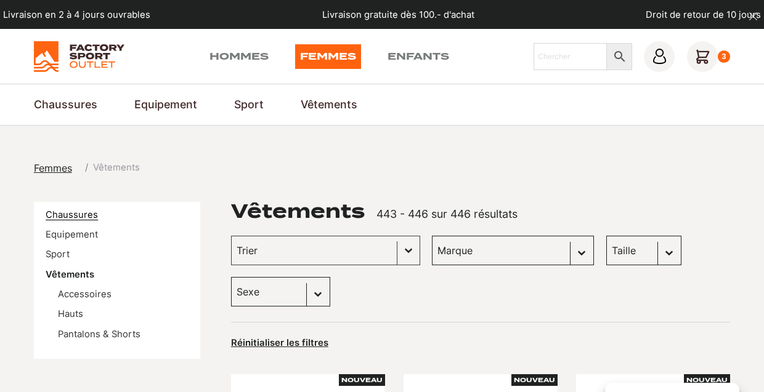
click at [78, 214] on link "Chaussures" at bounding box center [72, 214] width 52 height 11
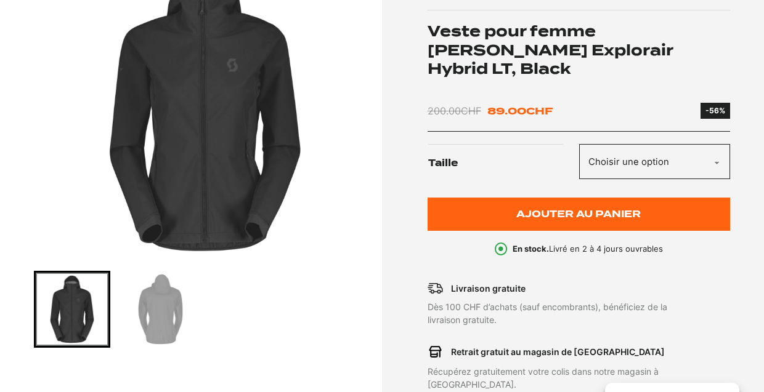
scroll to position [238, 0]
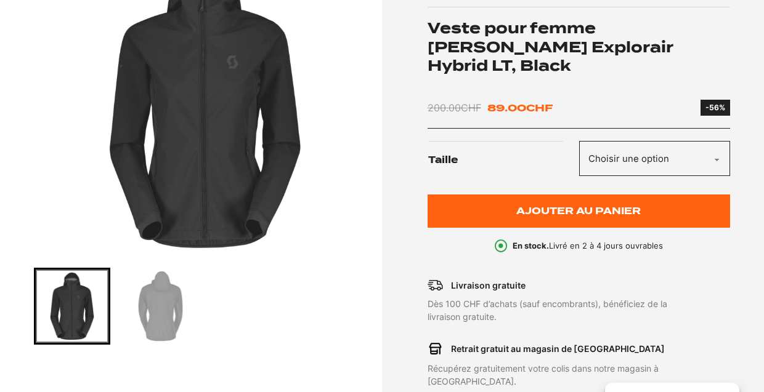
click at [171, 314] on img "Go to slide 2" at bounding box center [160, 306] width 73 height 73
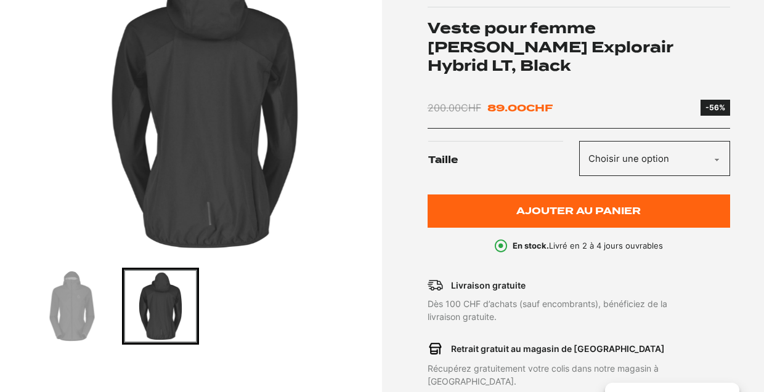
select select "S"
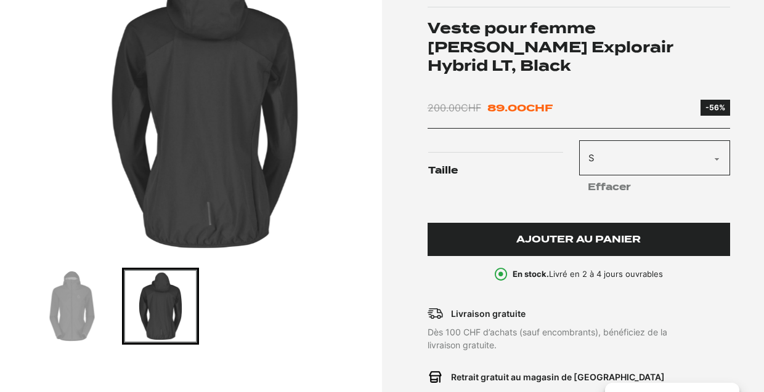
click at [554, 235] on span "Ajouter au panier" at bounding box center [578, 240] width 124 height 10
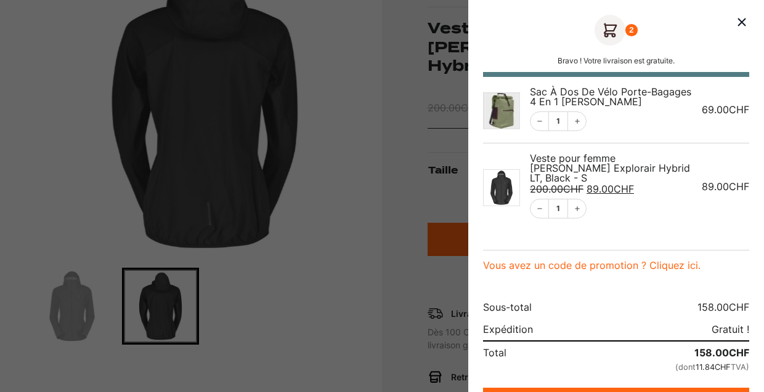
scroll to position [10, 0]
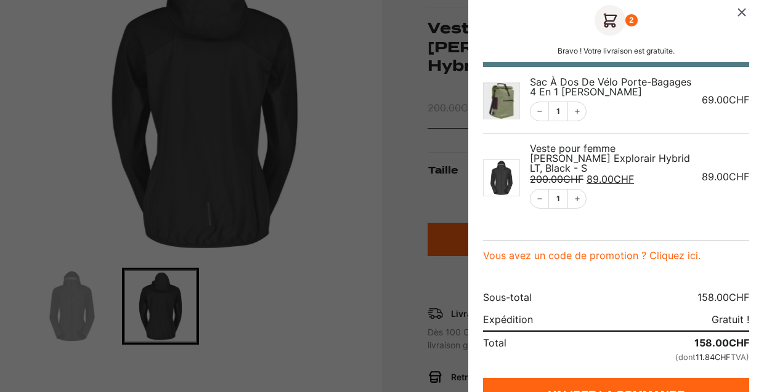
click at [740, 11] on icon "Fermer le panier" at bounding box center [741, 12] width 7 height 7
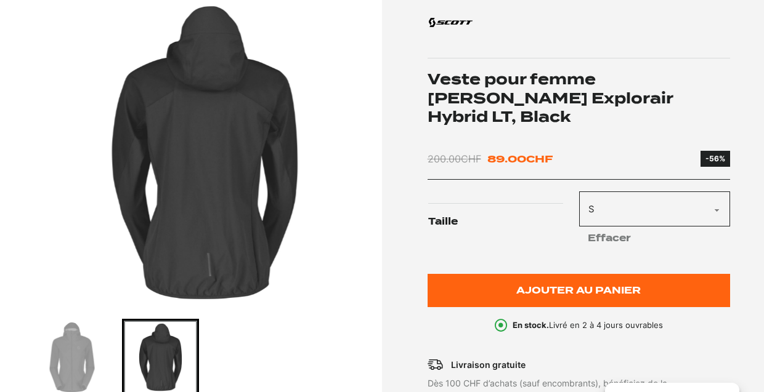
scroll to position [17, 0]
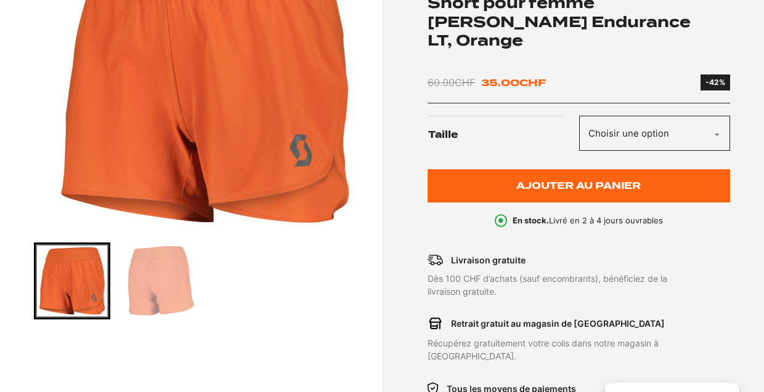
scroll to position [267, 0]
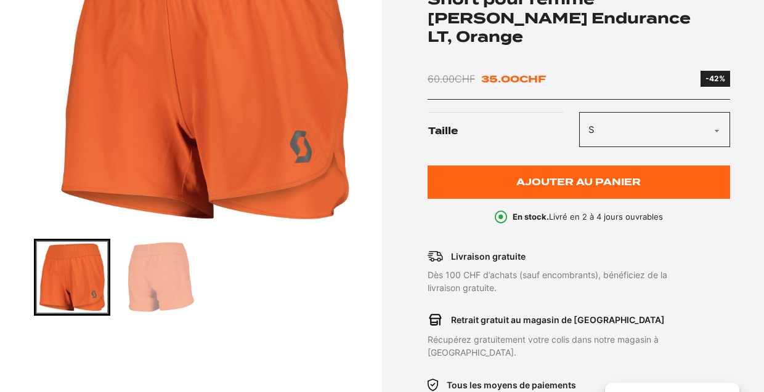
select select "S"
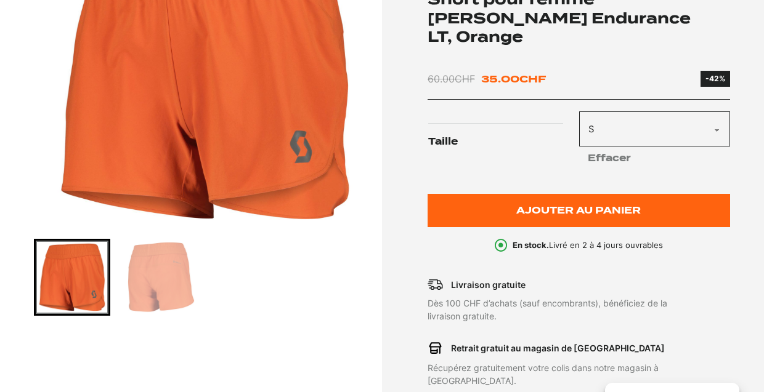
click at [169, 279] on img "Go to slide 2" at bounding box center [160, 277] width 73 height 73
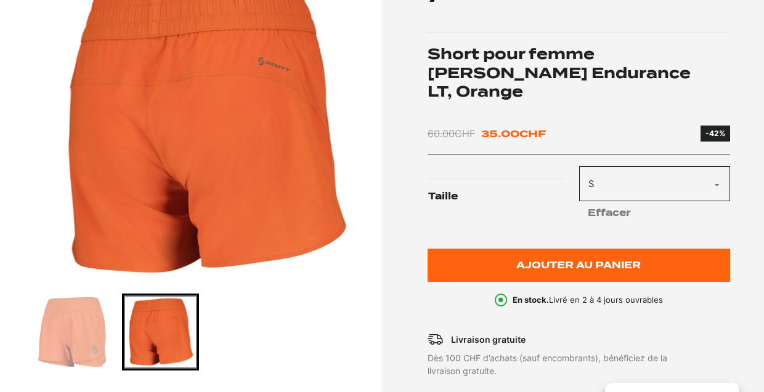
scroll to position [197, 0]
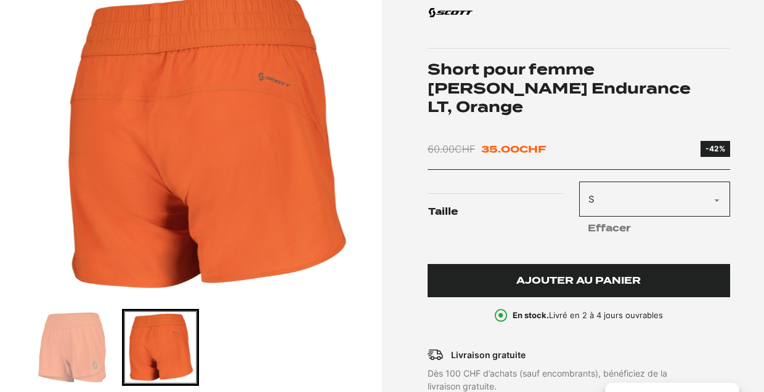
click at [547, 276] on span "Ajouter au panier" at bounding box center [578, 281] width 124 height 10
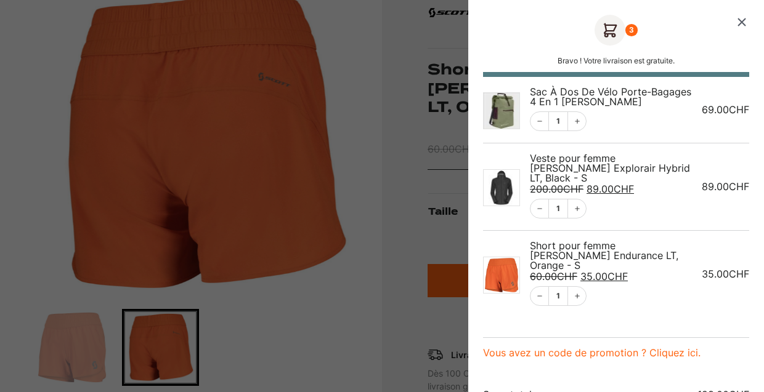
scroll to position [0, 0]
click at [737, 18] on icon "Fermer le panier" at bounding box center [741, 22] width 15 height 15
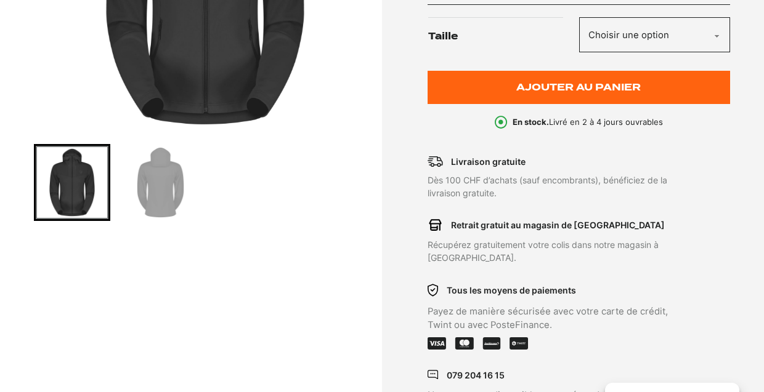
scroll to position [362, 0]
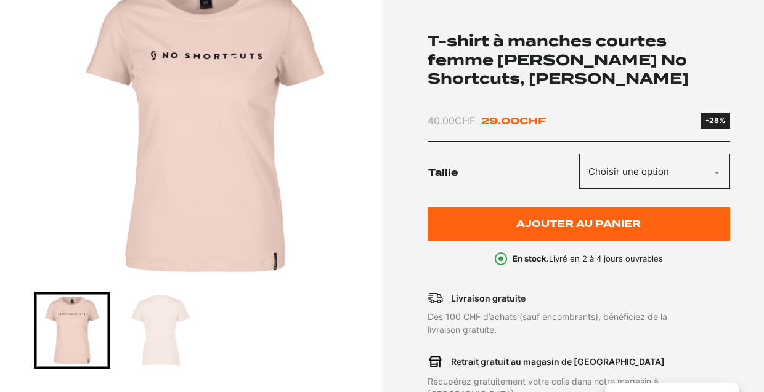
scroll to position [216, 0]
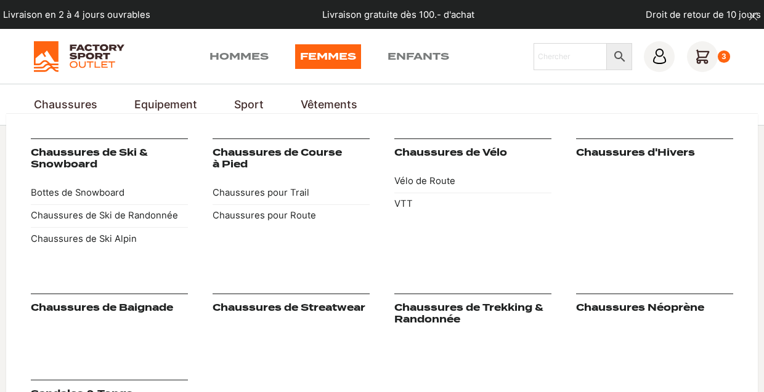
click at [69, 100] on link "Chaussures" at bounding box center [65, 105] width 63 height 17
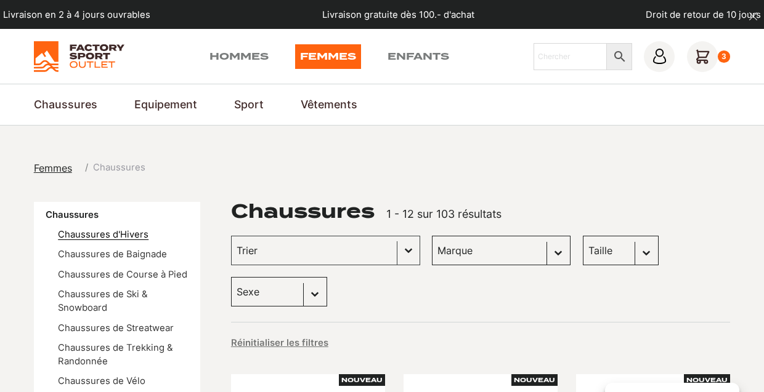
click at [134, 233] on link "Chaussures d'Hivers" at bounding box center [103, 234] width 91 height 11
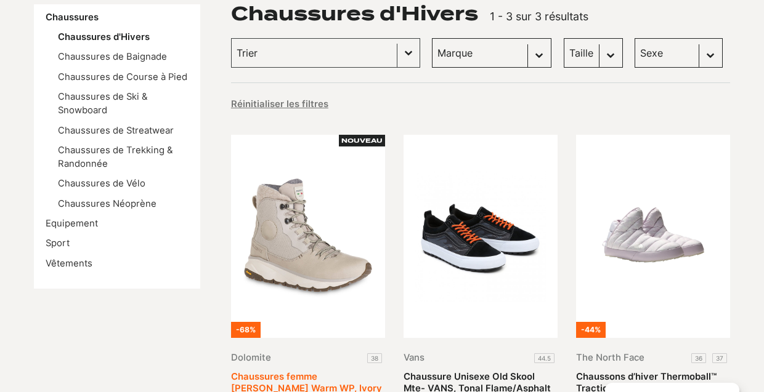
scroll to position [193, 0]
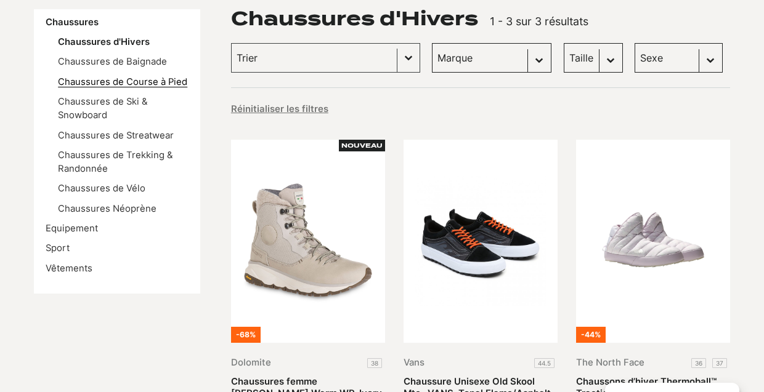
click at [149, 80] on link "Chaussures de Course à Pied" at bounding box center [122, 81] width 129 height 11
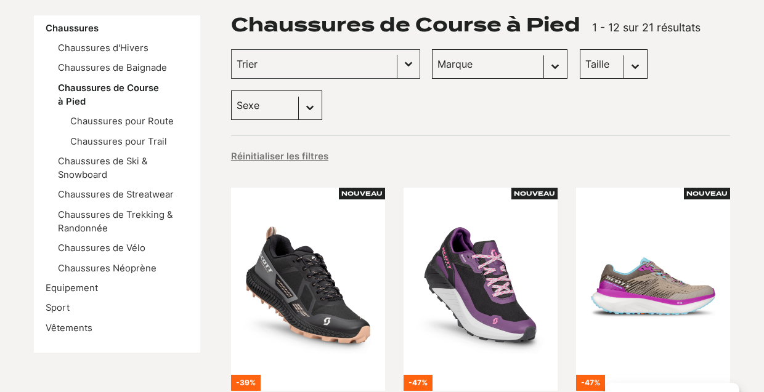
scroll to position [182, 0]
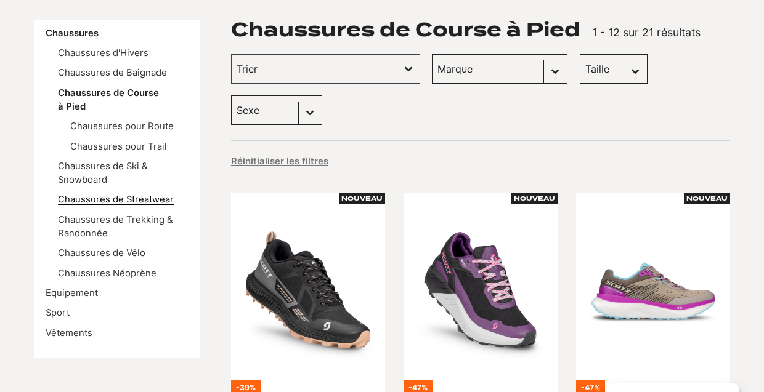
click at [101, 194] on link "Chaussures de Streatwear" at bounding box center [116, 199] width 116 height 11
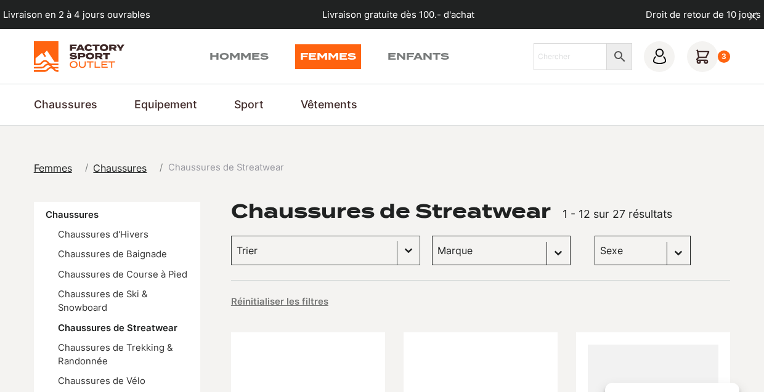
click at [703, 59] on icon at bounding box center [702, 56] width 31 height 31
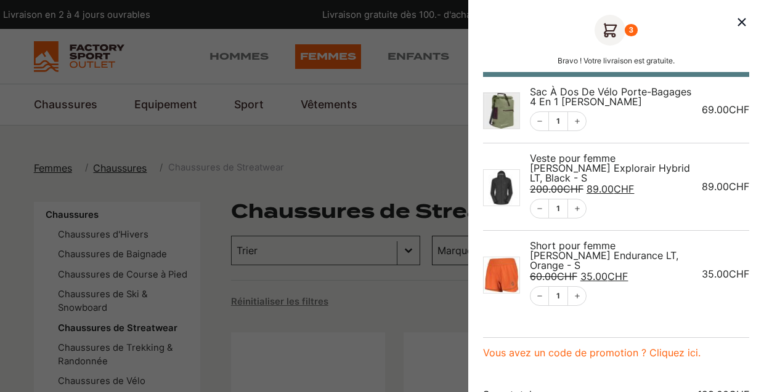
scroll to position [87, 0]
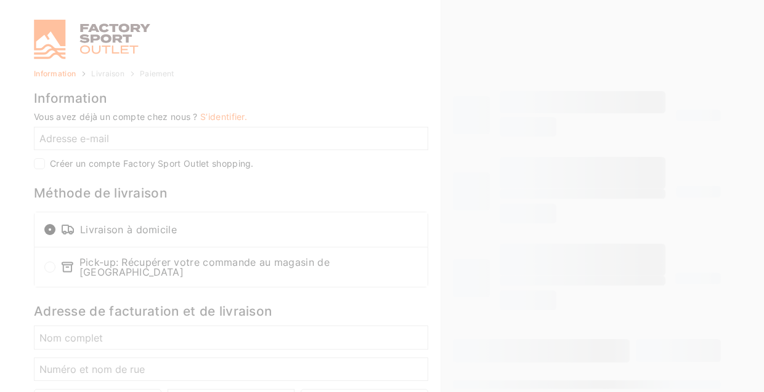
select select "NE"
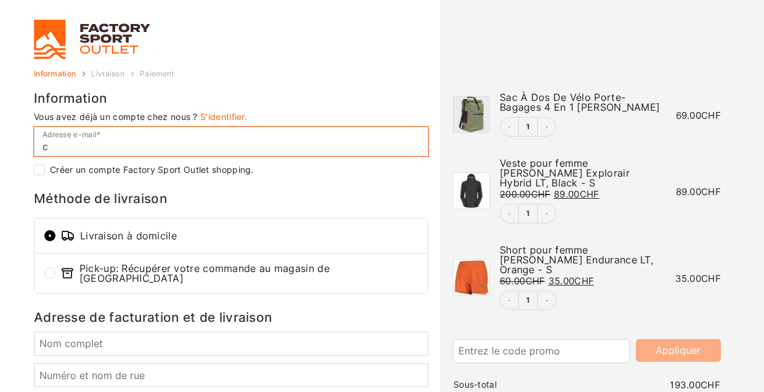
type input "co"
checkbox input "true"
type input "[EMAIL_ADDRESS][PERSON_NAME][DOMAIN_NAME]"
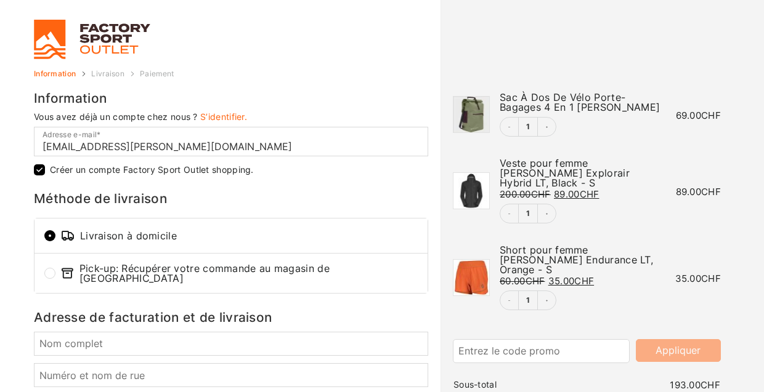
click at [221, 173] on label "Créer un compte Factory Sport Outlet shopping." at bounding box center [152, 170] width 204 height 9
click at [45, 173] on input "Créer un compte Factory Sport Outlet shopping." at bounding box center [39, 169] width 11 height 11
checkbox input "false"
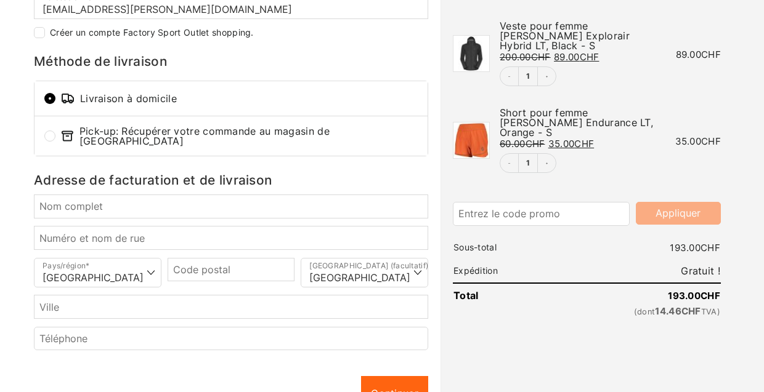
scroll to position [149, 0]
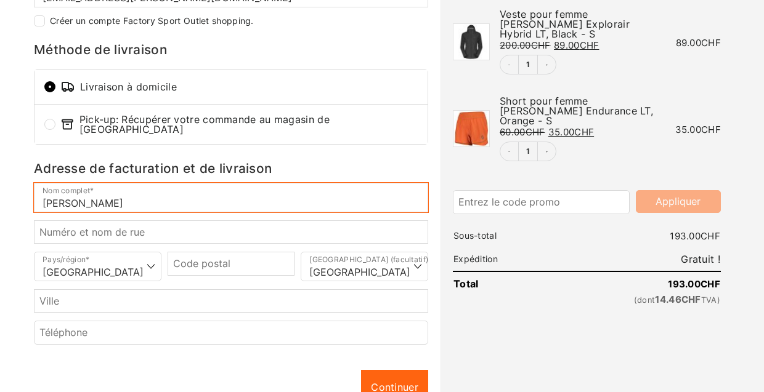
type input "Corinne Egger"
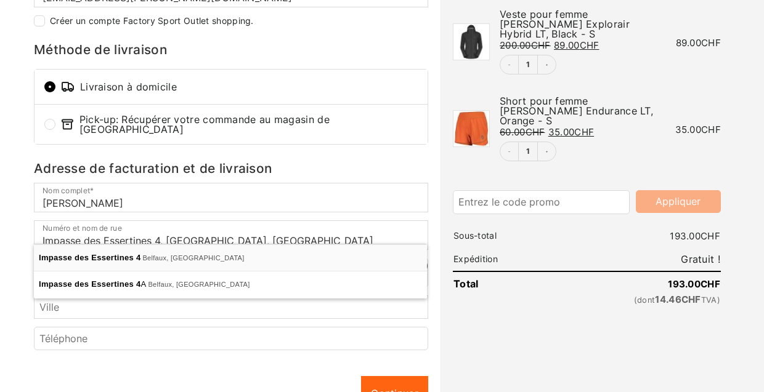
type input "Imp. des Essertines 4"
type input "1782"
type input "Belfaux"
select select "FR"
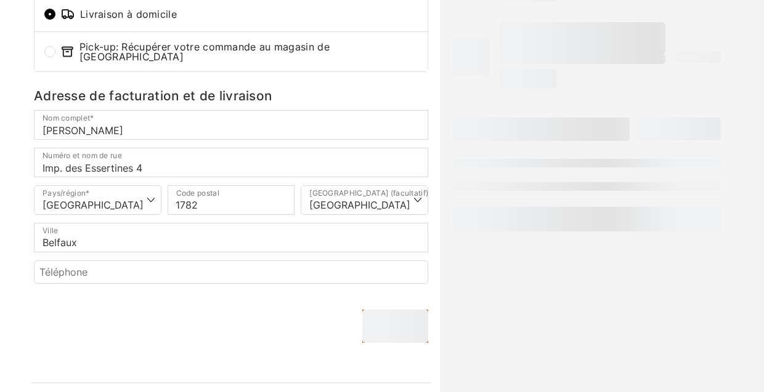
scroll to position [227, 0]
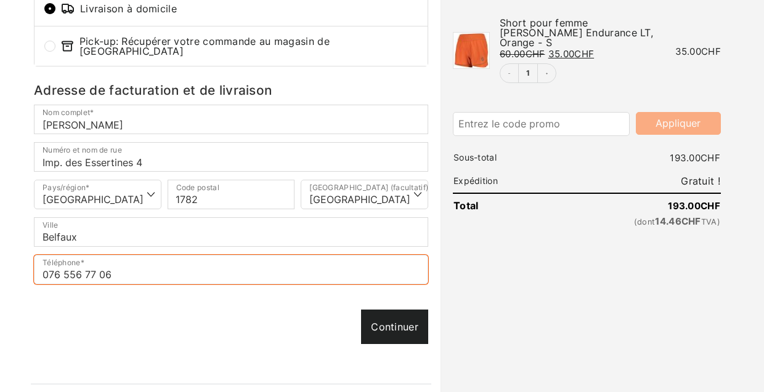
type input "076 556 77 06"
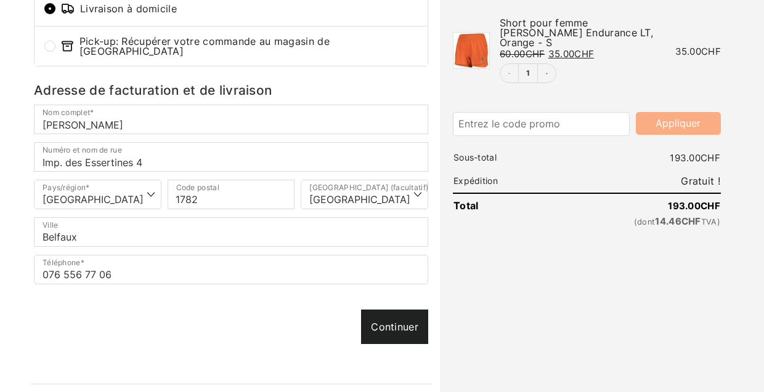
click at [398, 320] on div "Continuer Continuer" at bounding box center [231, 327] width 394 height 34
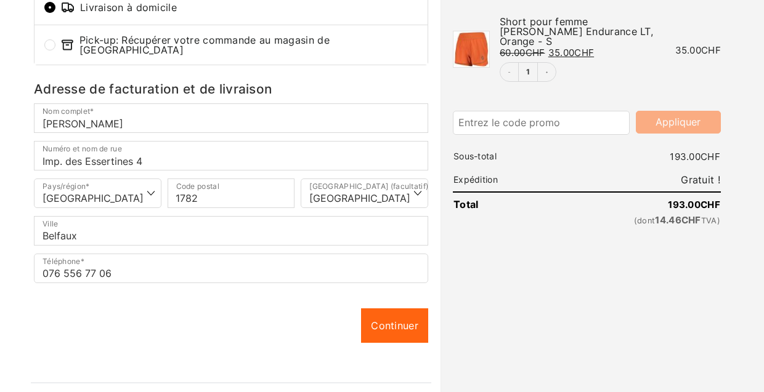
scroll to position [233, 0]
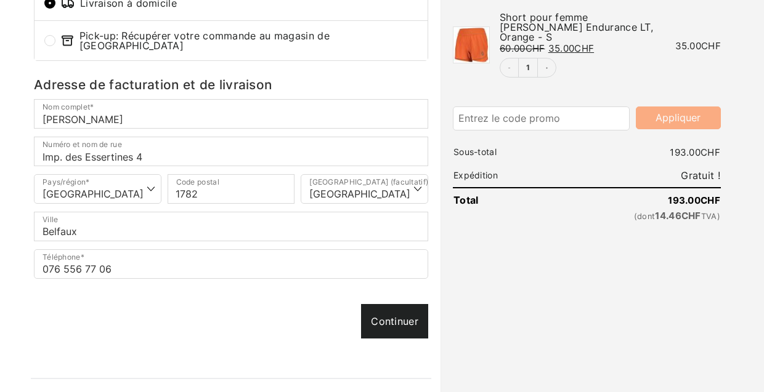
click at [386, 314] on link "Continuer" at bounding box center [394, 321] width 67 height 34
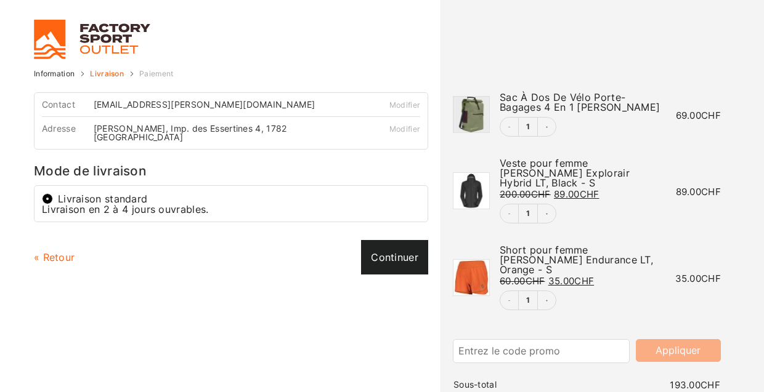
click at [388, 252] on link "Continuer" at bounding box center [394, 257] width 67 height 34
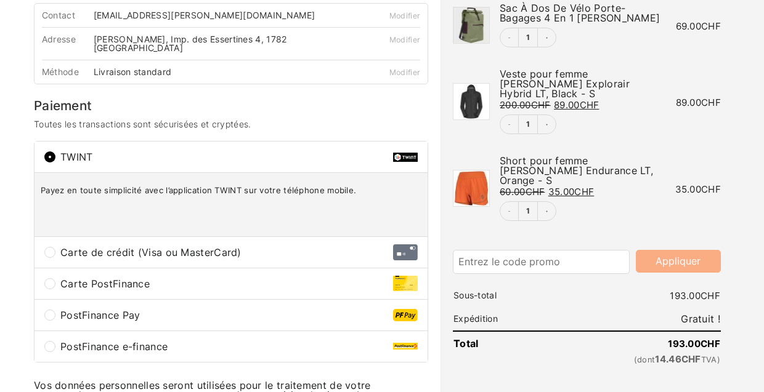
scroll to position [90, 0]
click at [51, 246] on input "Carte de crédit (Visa ou MasterCard)" at bounding box center [49, 251] width 11 height 11
radio input "true"
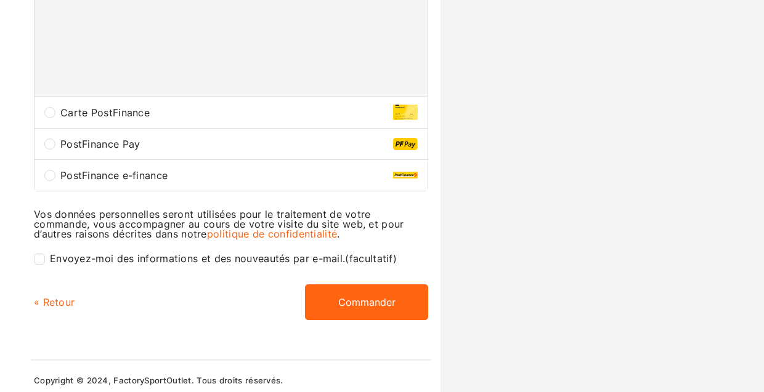
scroll to position [716, 0]
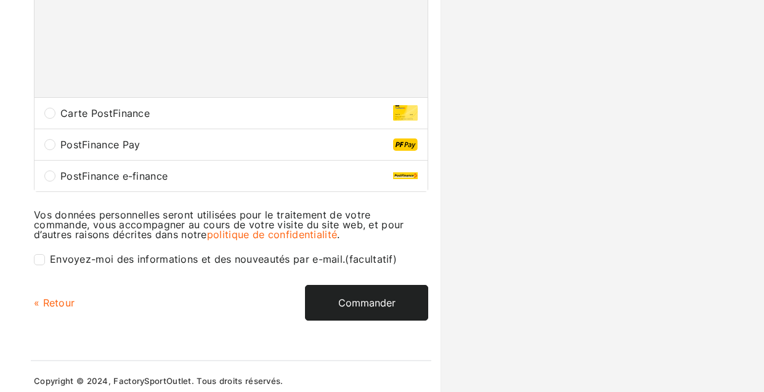
click at [364, 291] on button "Commander" at bounding box center [366, 303] width 123 height 36
